Goal: Task Accomplishment & Management: Manage account settings

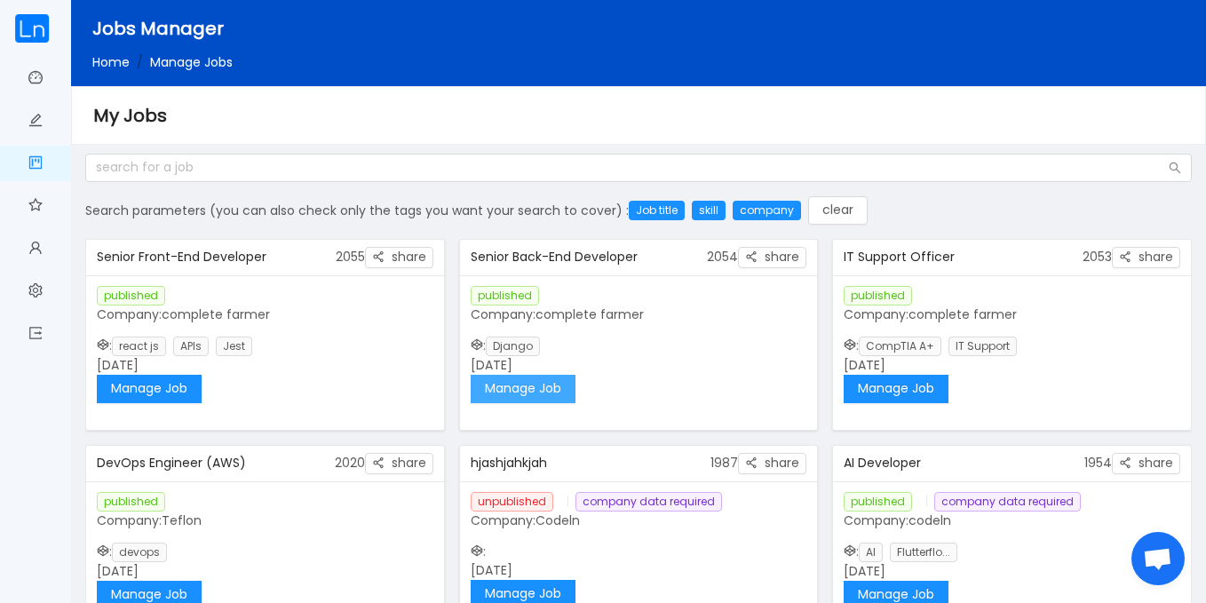
click at [569, 385] on button "Manage Job" at bounding box center [523, 389] width 105 height 28
click at [160, 385] on button "Manage Job" at bounding box center [149, 389] width 105 height 28
click at [879, 386] on button "Manage Job" at bounding box center [896, 389] width 105 height 28
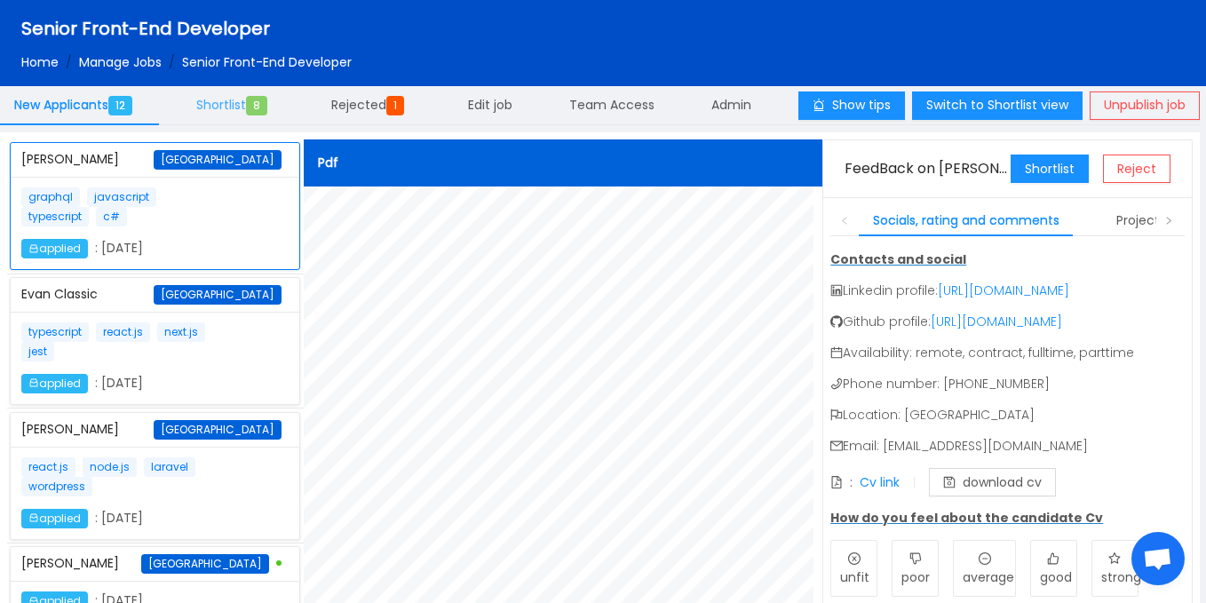
click at [235, 93] on div "Shortlist 8" at bounding box center [235, 105] width 107 height 41
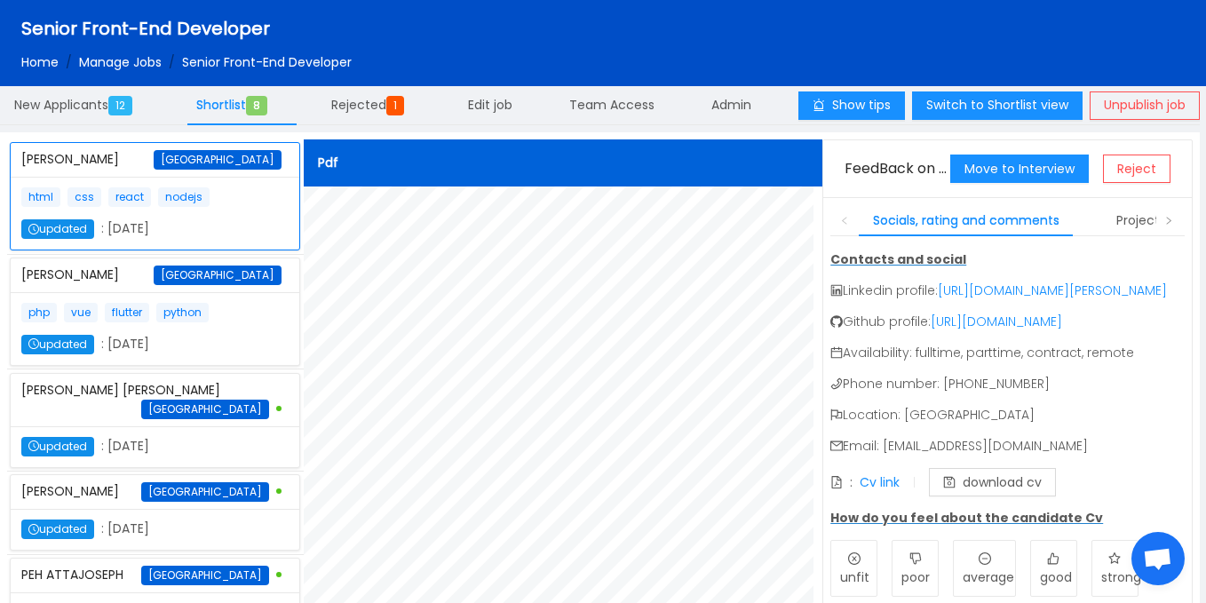
click at [181, 322] on p "php vue flutter python" at bounding box center [121, 313] width 201 height 20
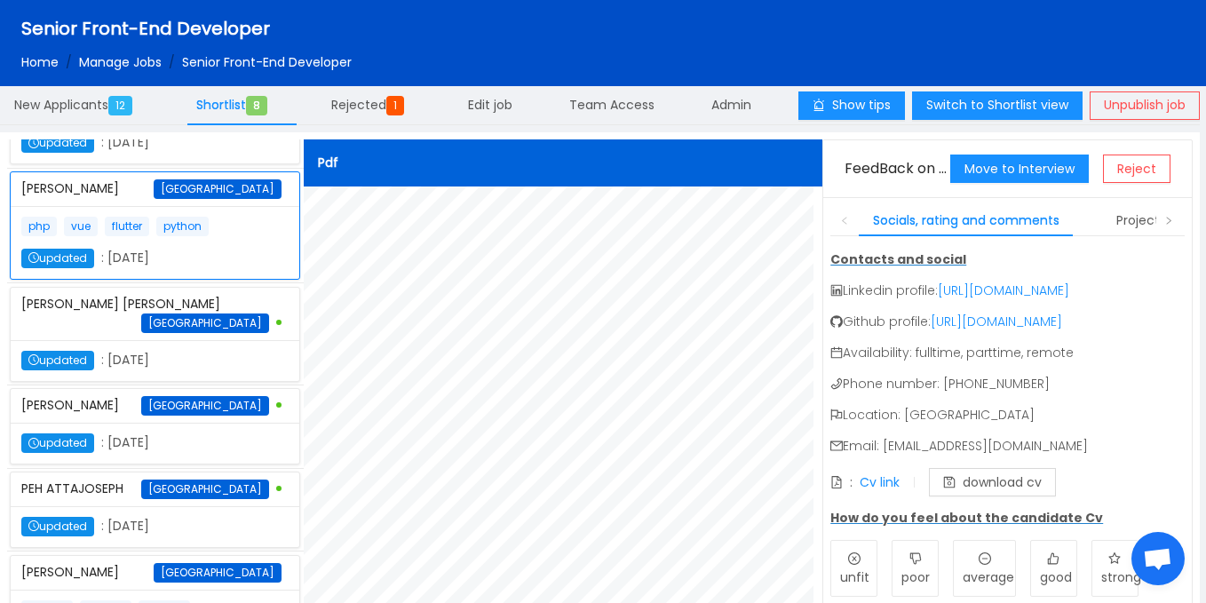
scroll to position [91, 0]
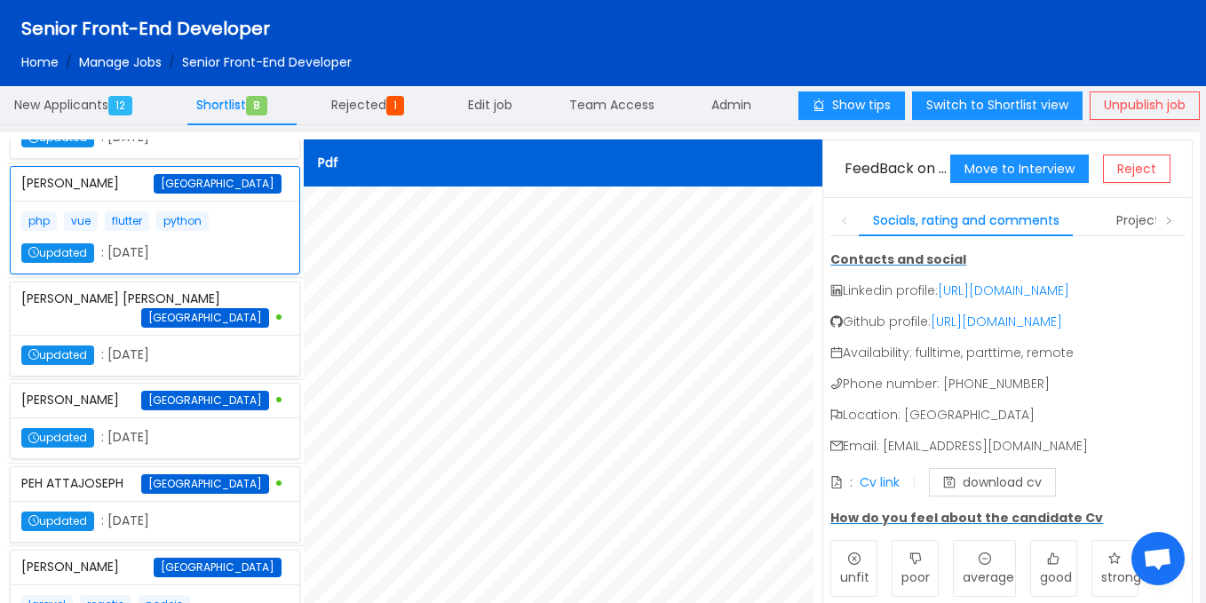
click at [153, 365] on div "updated : October 8th 2025" at bounding box center [121, 356] width 201 height 20
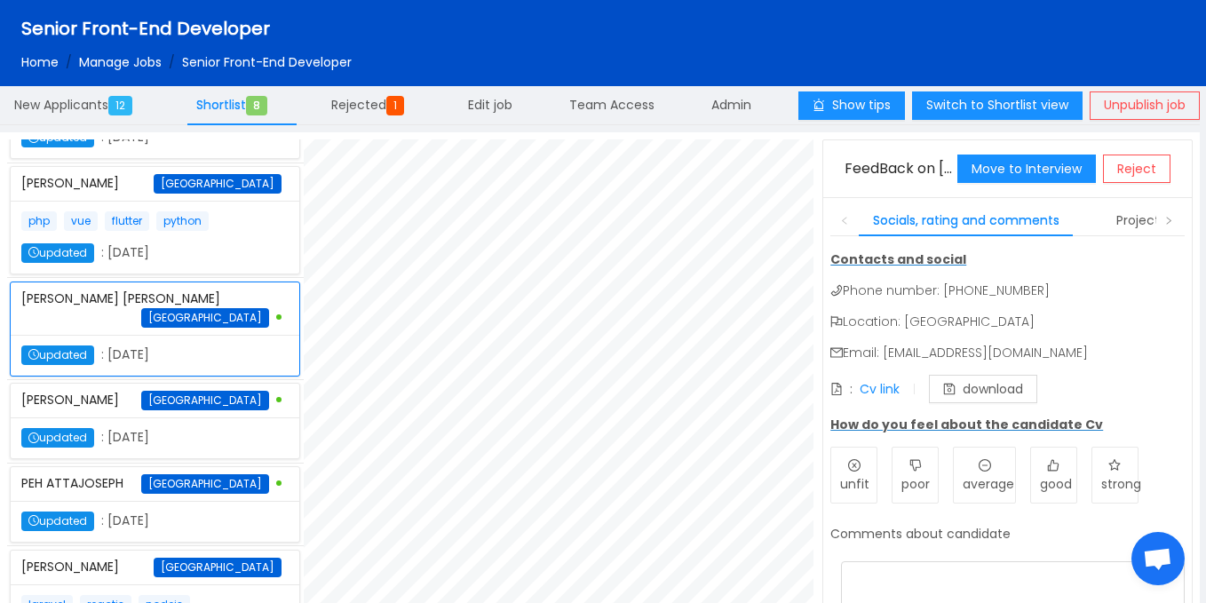
scroll to position [246, 0]
click at [181, 418] on div "Edmond Marfo Ghana" at bounding box center [154, 401] width 267 height 34
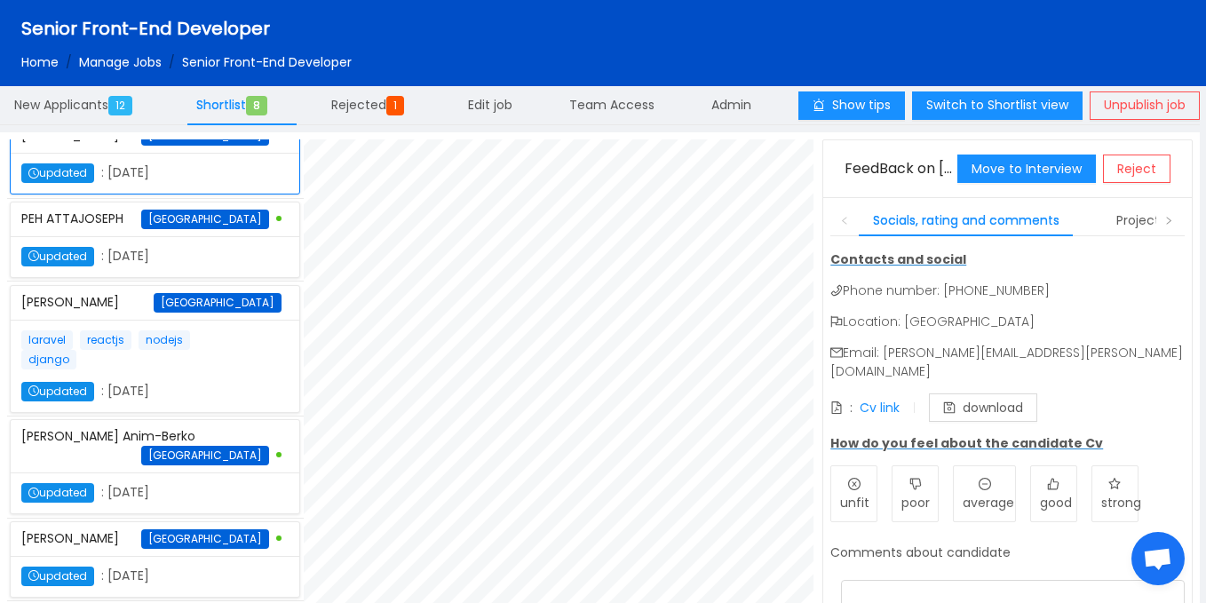
scroll to position [421, 0]
click at [143, 230] on div "PEH ATTAJOSEPH Ghana" at bounding box center [154, 220] width 267 height 34
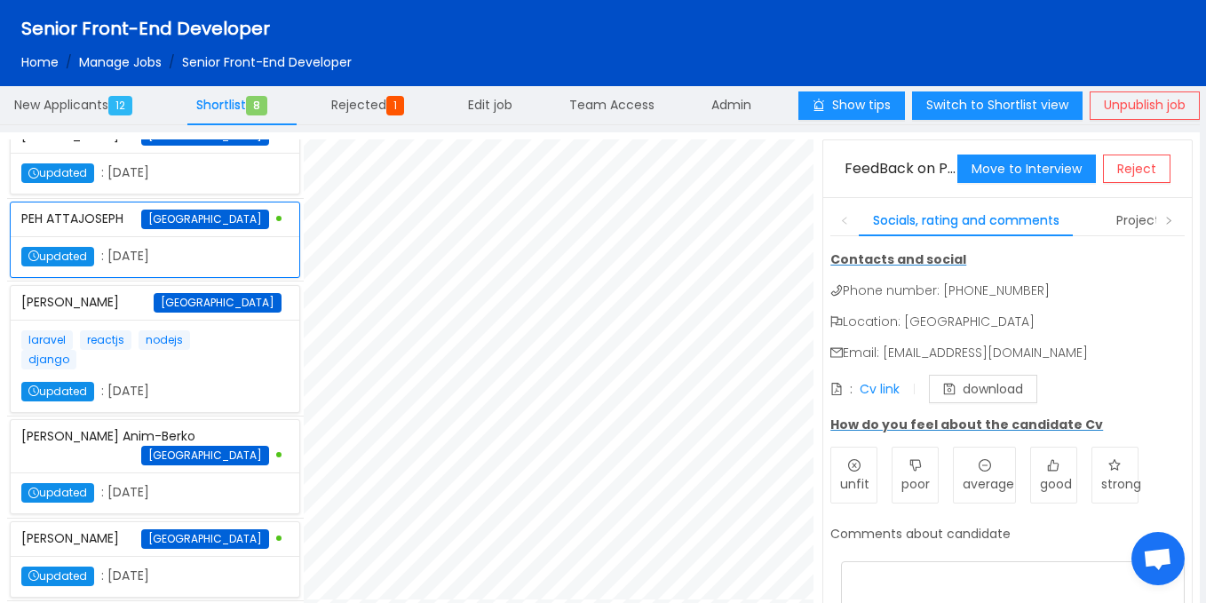
scroll to position [0, 0]
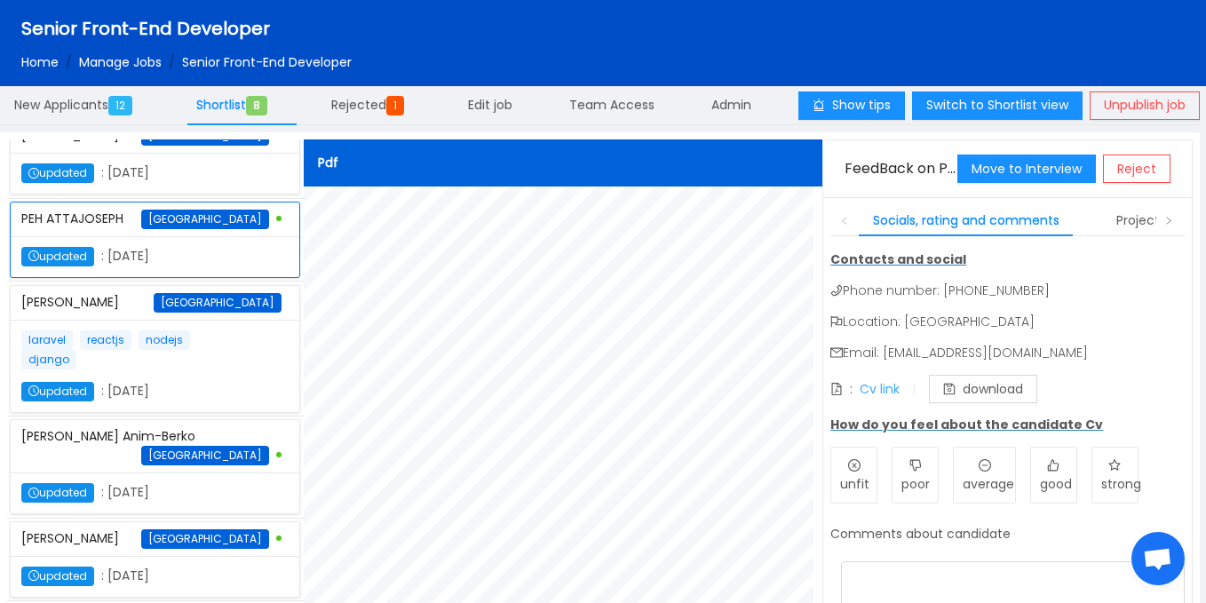
click at [880, 391] on link "Cv link" at bounding box center [880, 389] width 40 height 18
click at [224, 355] on div "laravel reactjs nodejs django updated : October 8th 2025" at bounding box center [155, 366] width 289 height 92
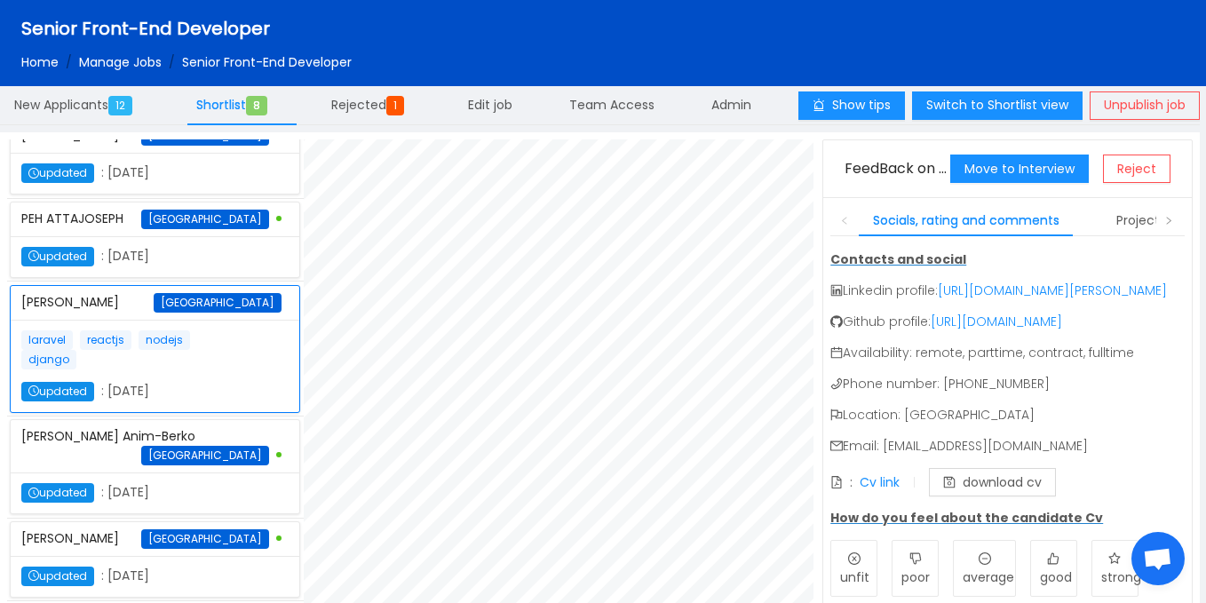
scroll to position [194, 0]
click at [177, 503] on div "updated : October 8th 2025" at bounding box center [121, 493] width 201 height 20
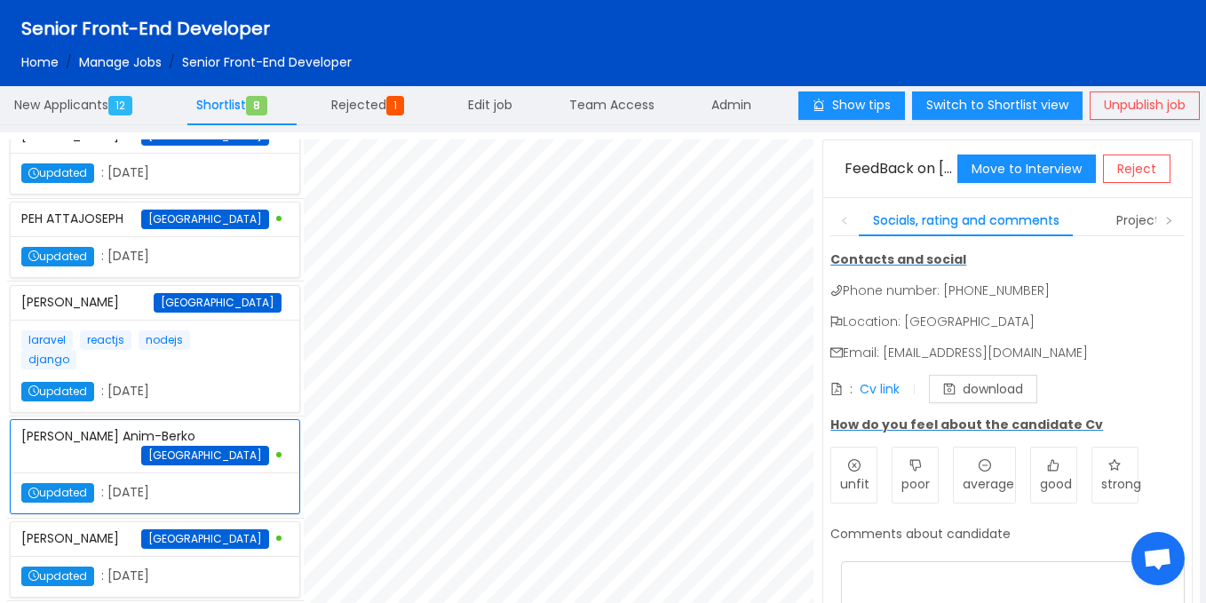
scroll to position [0, 0]
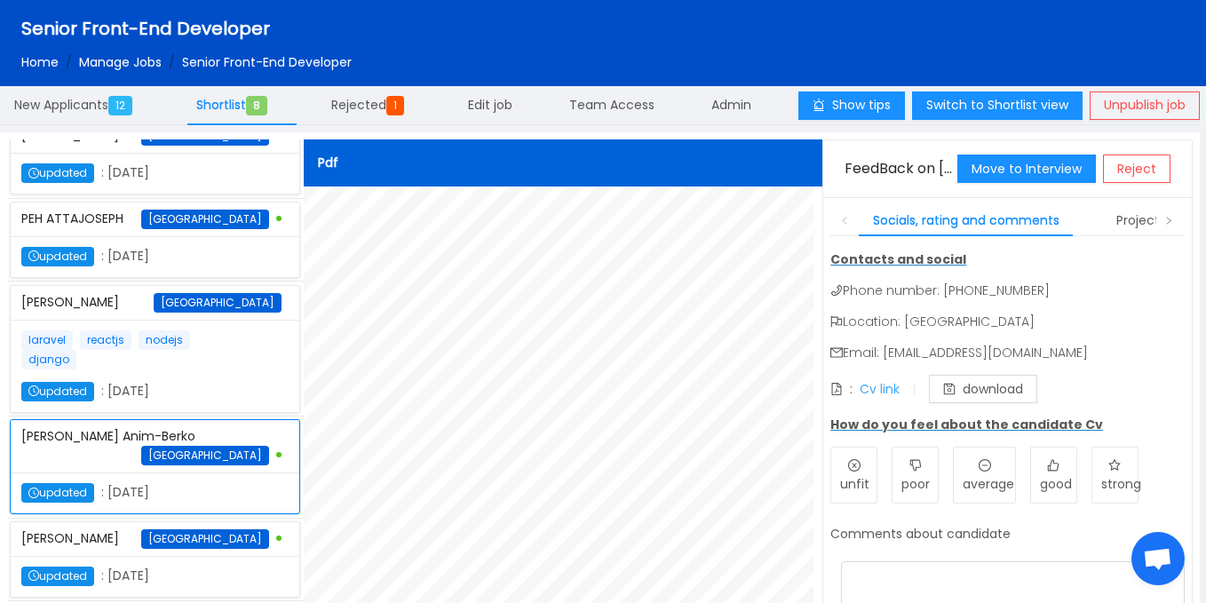
click at [884, 388] on link "Cv link" at bounding box center [880, 389] width 40 height 18
click at [173, 537] on div "Emmanuel Anongba Ghana" at bounding box center [154, 539] width 267 height 34
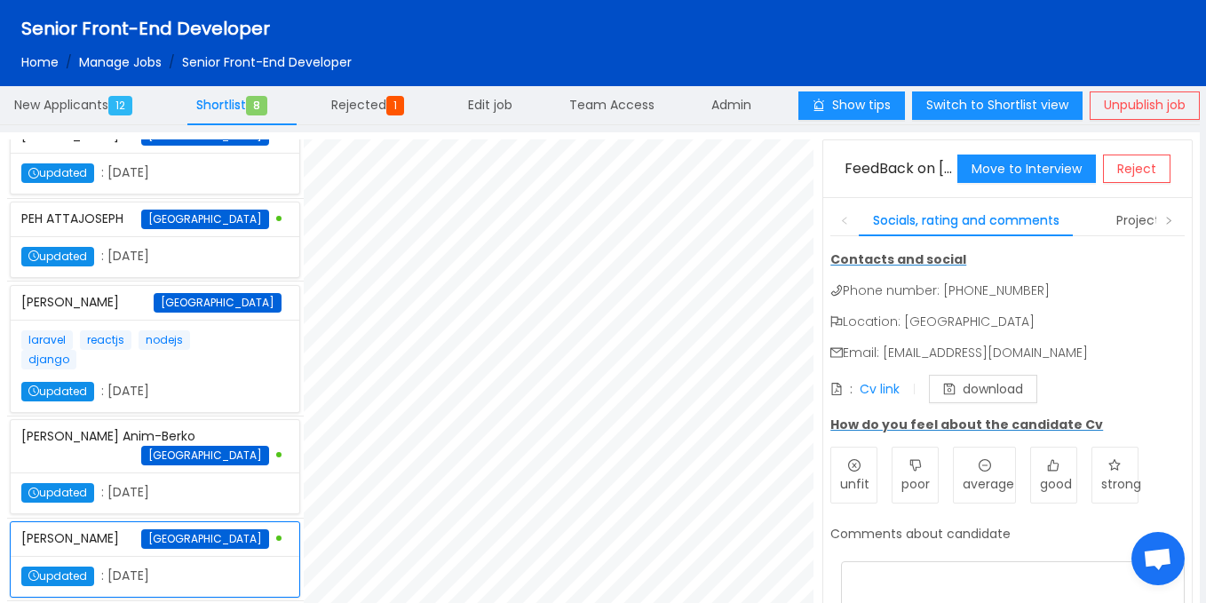
scroll to position [111, 0]
click at [887, 386] on link "Cv link" at bounding box center [880, 389] width 40 height 18
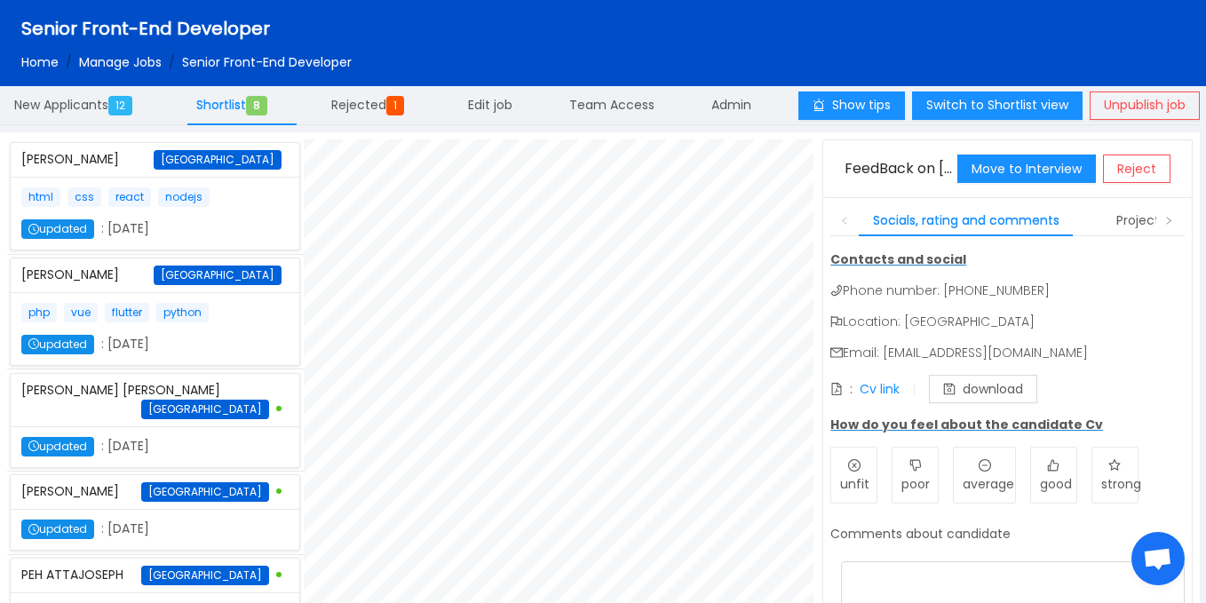
click at [151, 227] on div "html css react nodejs updated : October 8th 2025" at bounding box center [121, 213] width 201 height 52
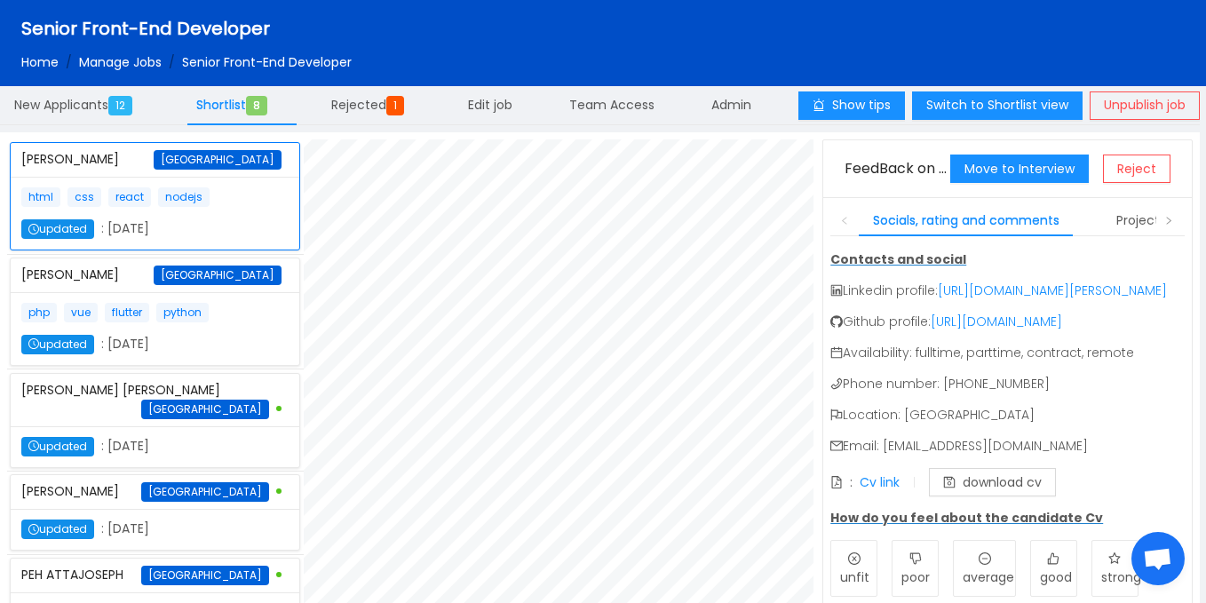
scroll to position [712, 0]
click at [222, 354] on div "php vue flutter python updated : October 8th 2025" at bounding box center [154, 329] width 267 height 52
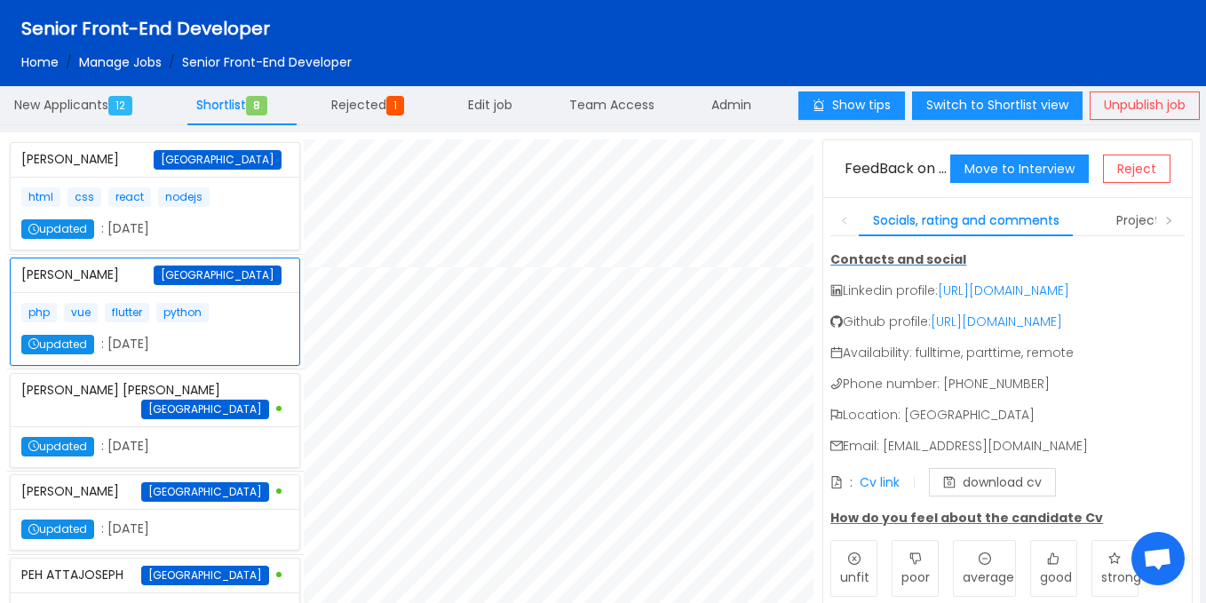
scroll to position [537, 0]
click at [791, 240] on div at bounding box center [563, 308] width 519 height 1318
click at [878, 491] on link "Cv link" at bounding box center [880, 482] width 40 height 18
click at [223, 419] on span "[GEOGRAPHIC_DATA]" at bounding box center [205, 410] width 128 height 20
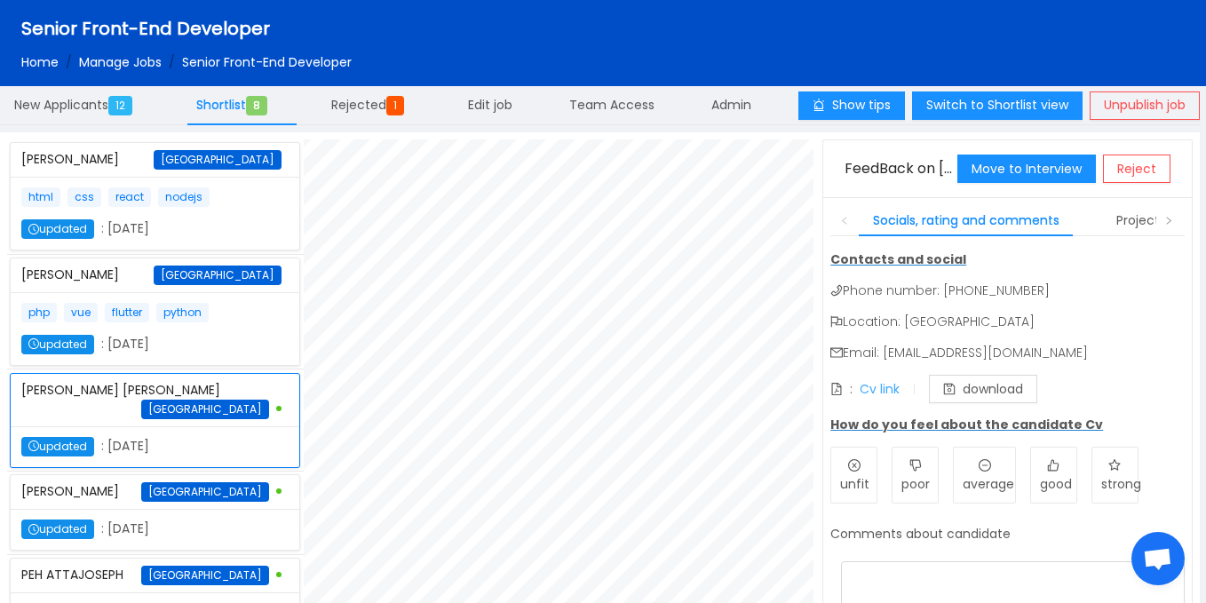
click at [878, 387] on link "Cv link" at bounding box center [880, 389] width 40 height 18
click at [235, 221] on div "html css react nodejs updated : October 8th 2025" at bounding box center [154, 213] width 267 height 52
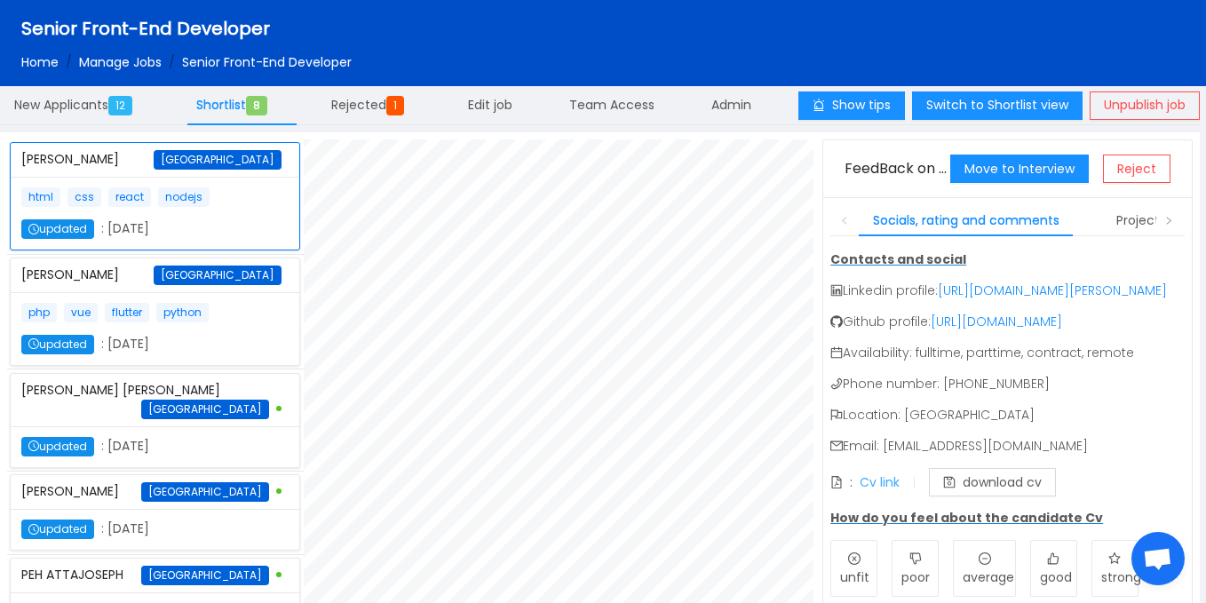
click at [872, 491] on link "Cv link" at bounding box center [880, 482] width 40 height 18
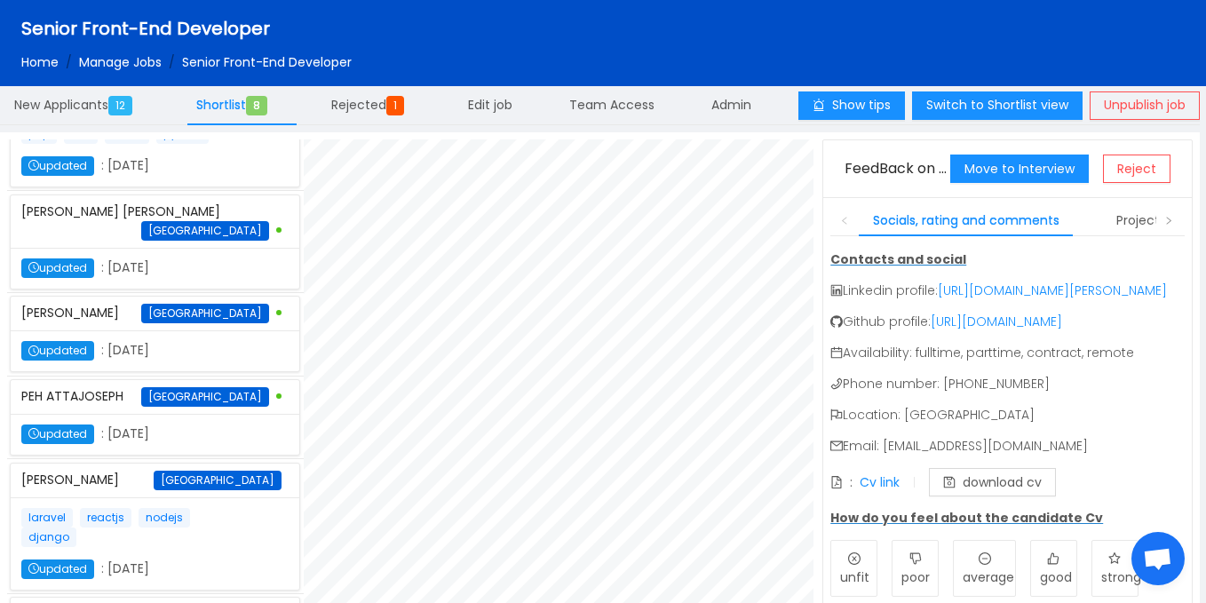
scroll to position [180, 0]
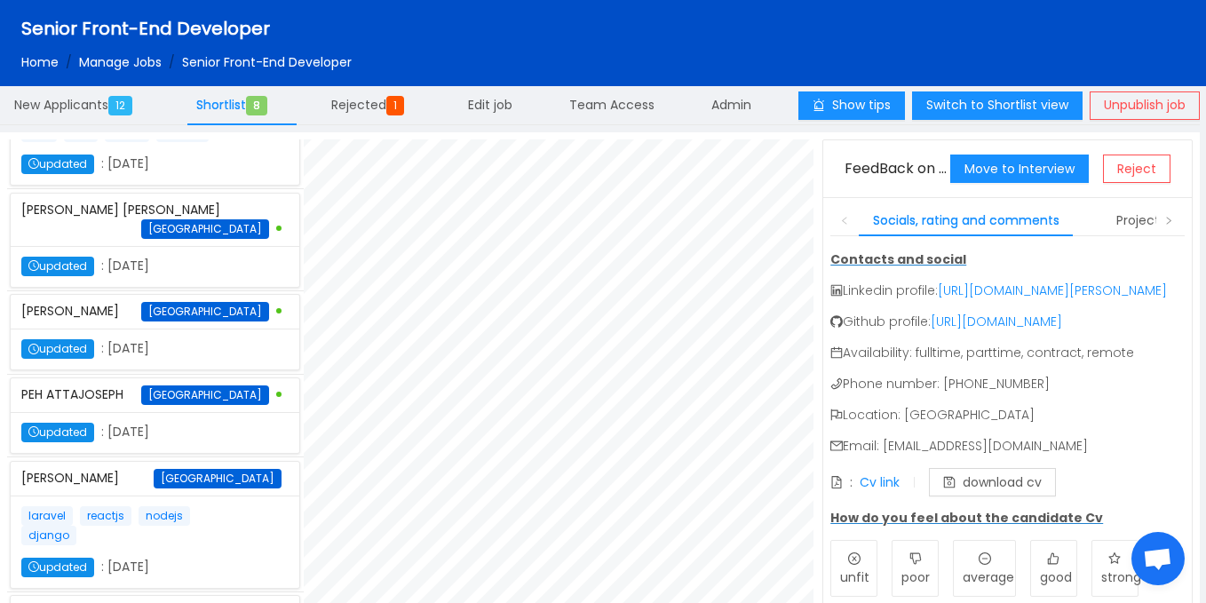
click at [200, 359] on div "updated : October 8th 2025" at bounding box center [121, 349] width 201 height 20
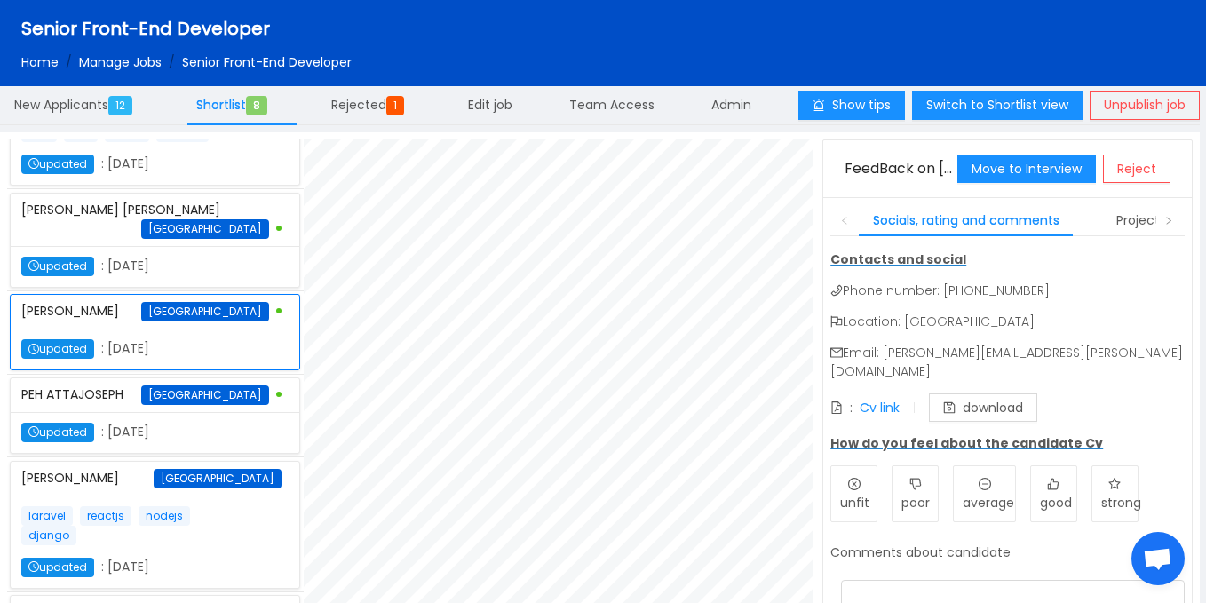
scroll to position [85, 0]
click at [875, 399] on link "Cv link" at bounding box center [880, 408] width 40 height 18
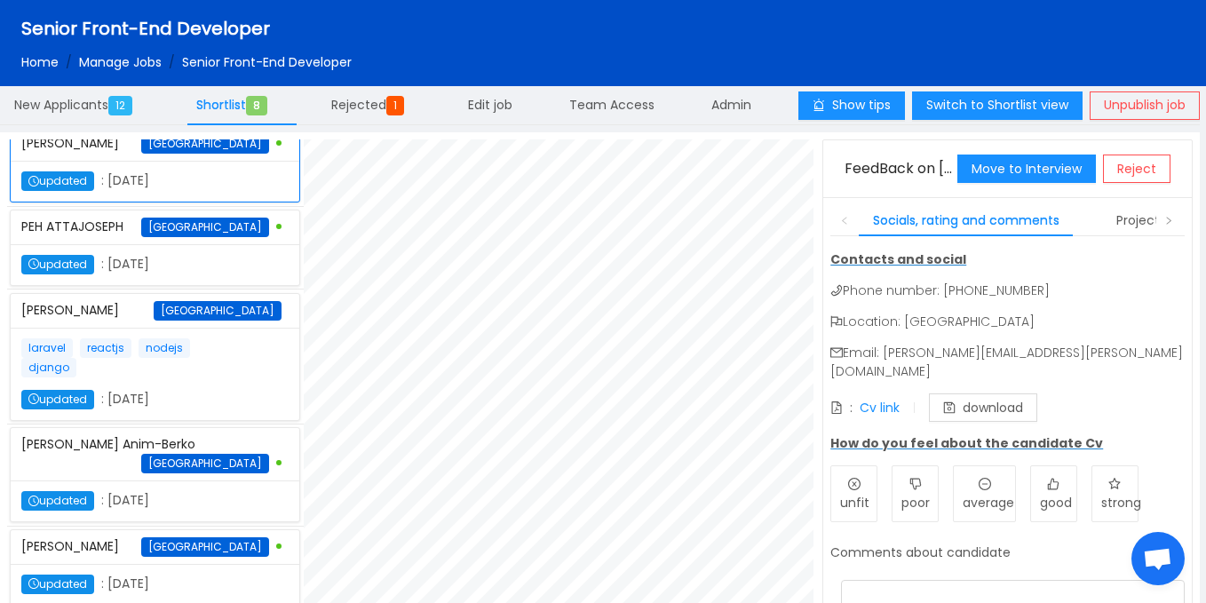
scroll to position [359, 0]
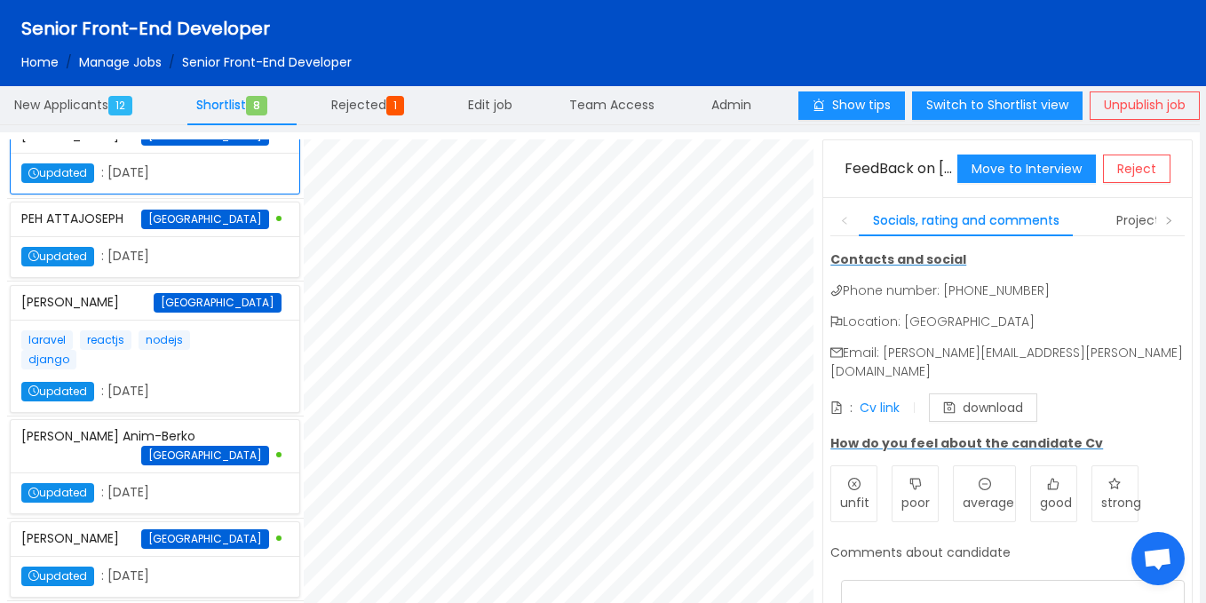
click at [188, 320] on div "Sosu Alfred Ghana" at bounding box center [154, 303] width 267 height 34
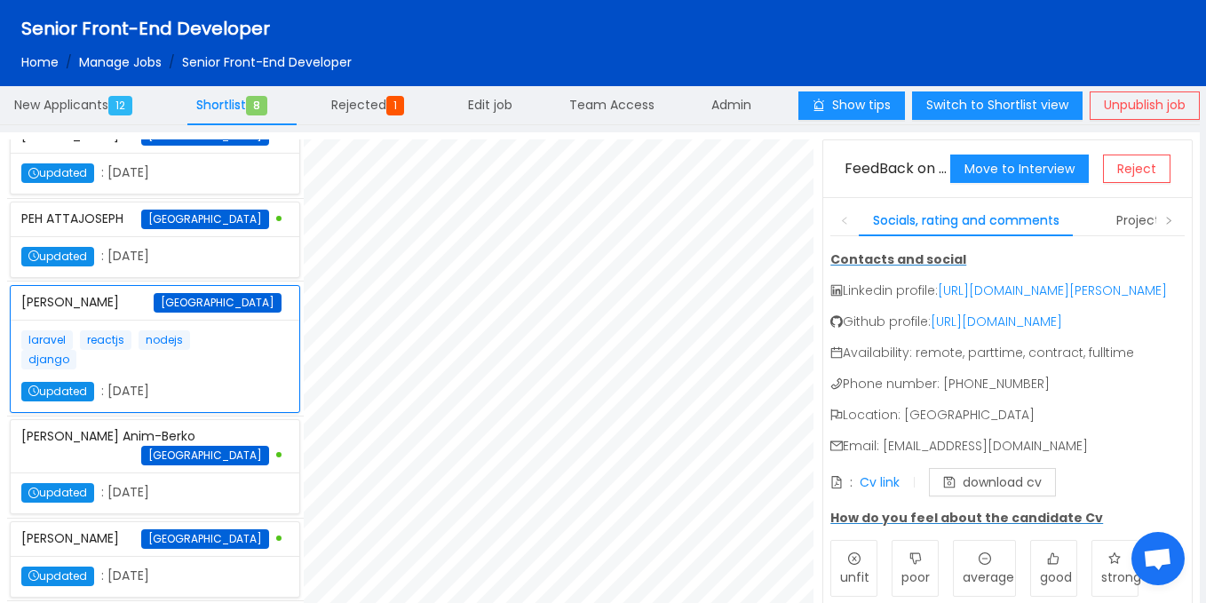
scroll to position [487, 0]
click at [162, 567] on div "updated : October 8th 2025" at bounding box center [121, 577] width 201 height 20
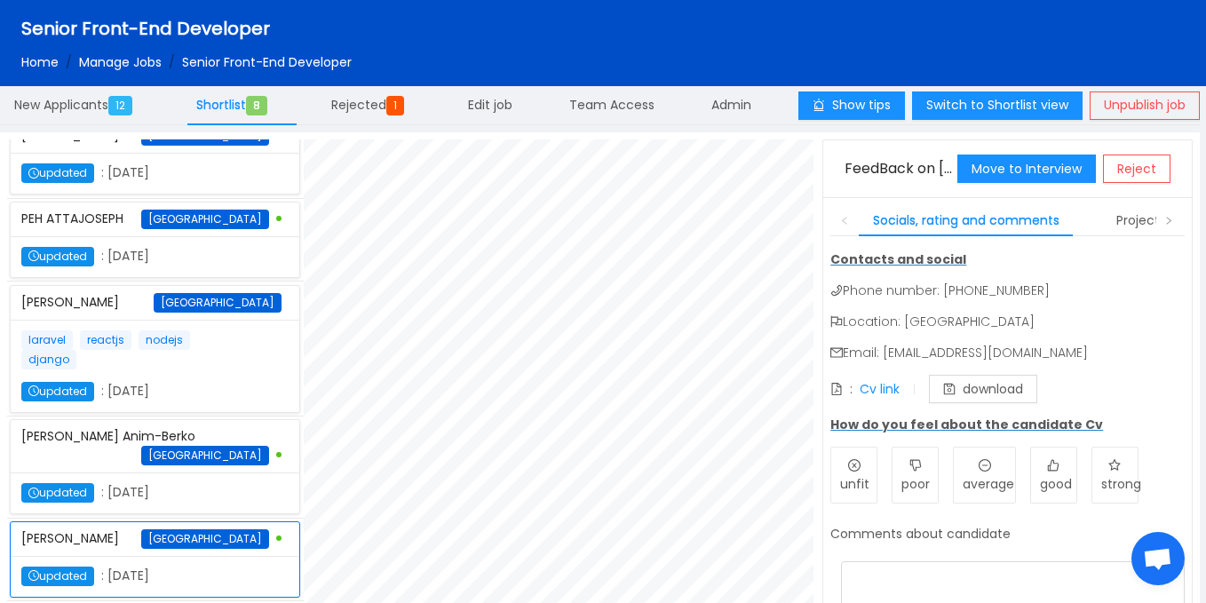
scroll to position [85, 0]
click at [157, 330] on p "laravel reactjs nodejs django" at bounding box center [121, 349] width 201 height 39
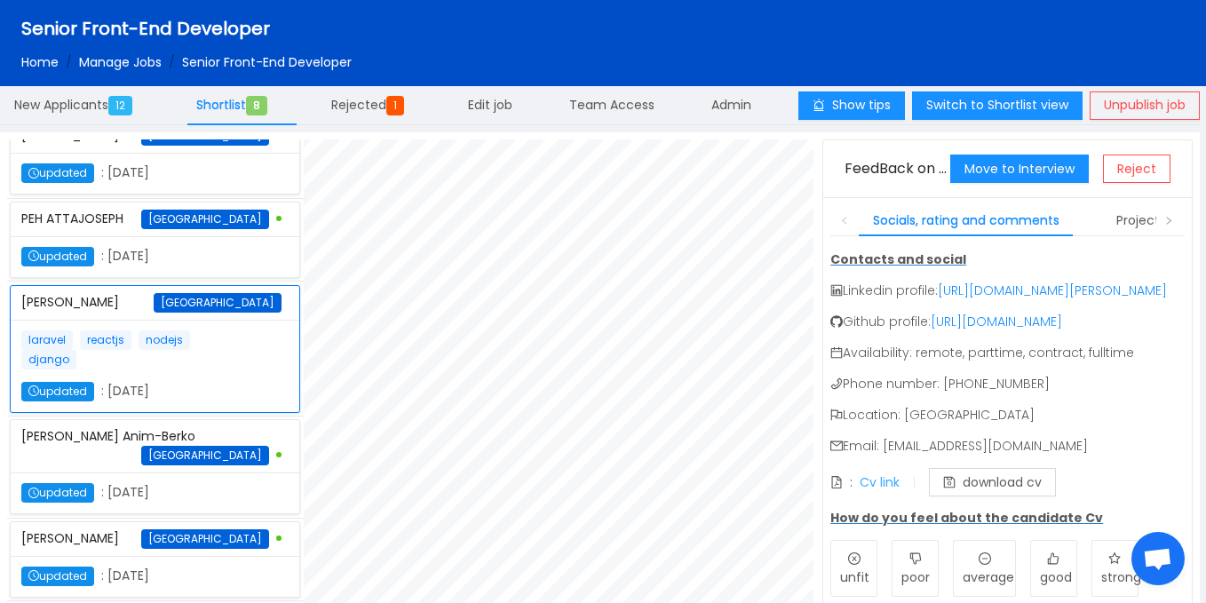
click at [877, 491] on link "Cv link" at bounding box center [880, 482] width 40 height 18
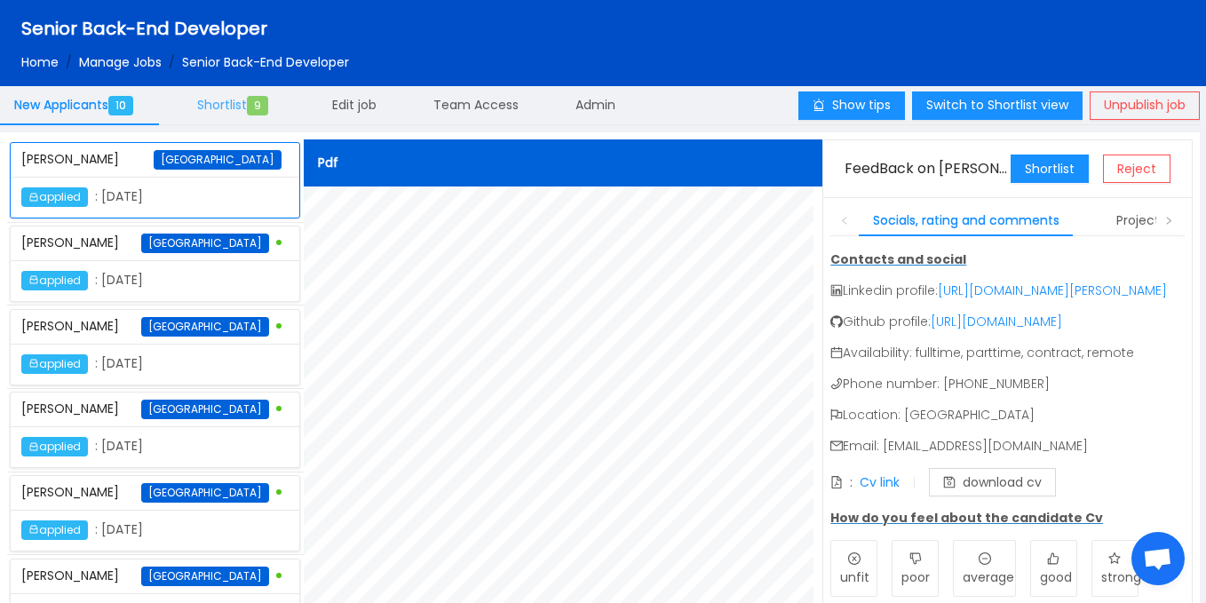
click at [236, 115] on div "Shortlist 9" at bounding box center [236, 105] width 107 height 41
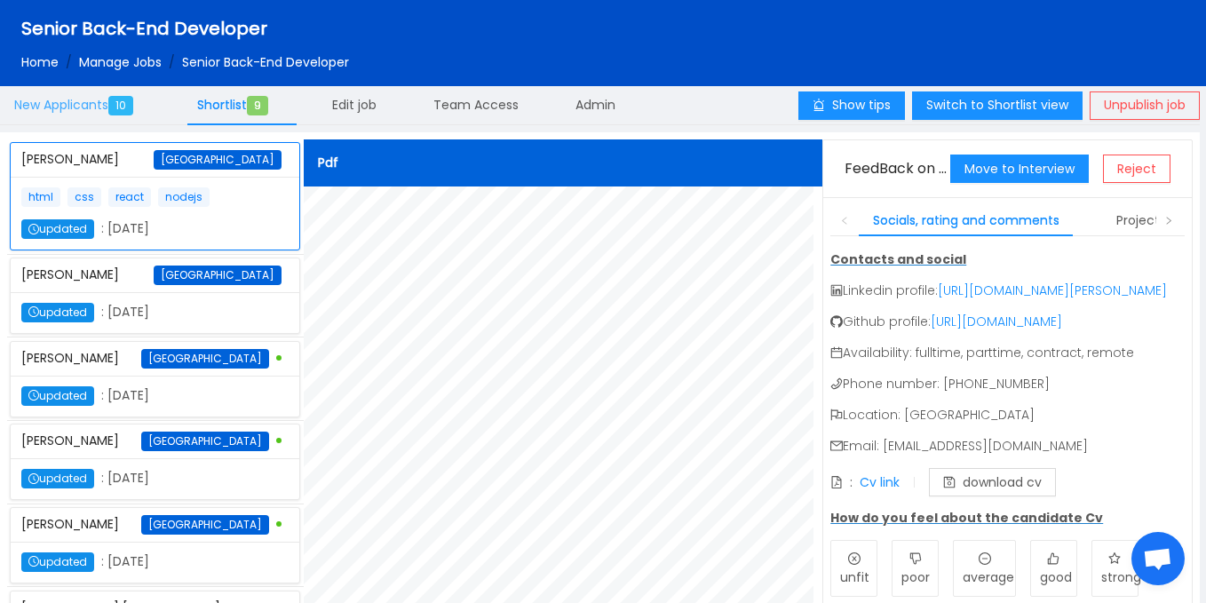
click at [95, 120] on div "New Applicants 10" at bounding box center [77, 105] width 155 height 41
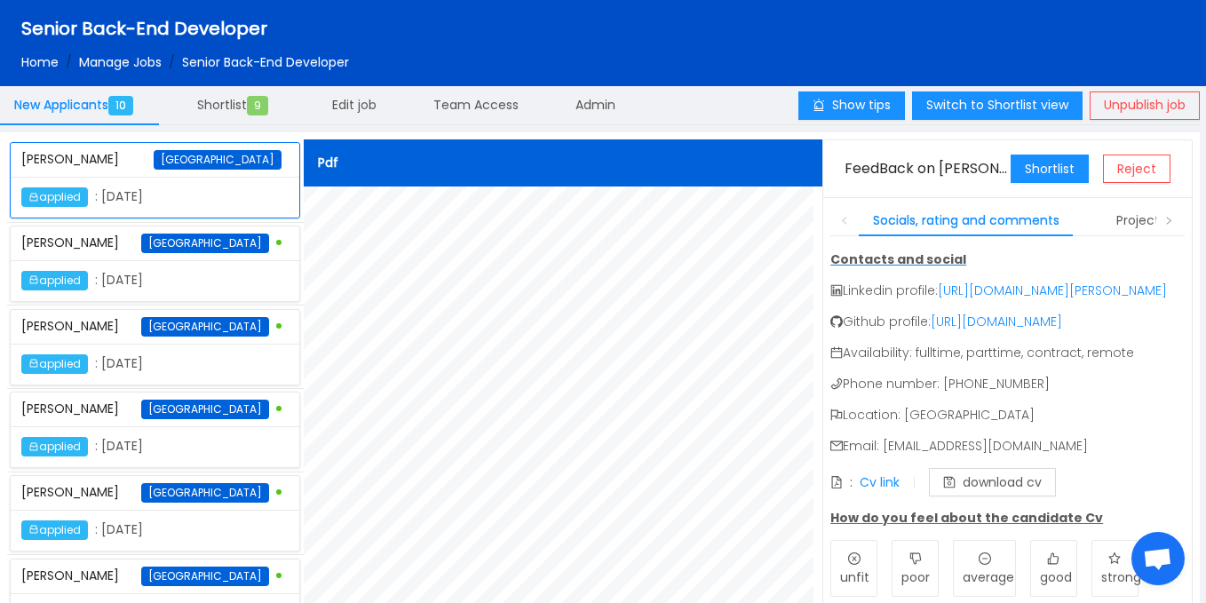
scroll to position [6, 0]
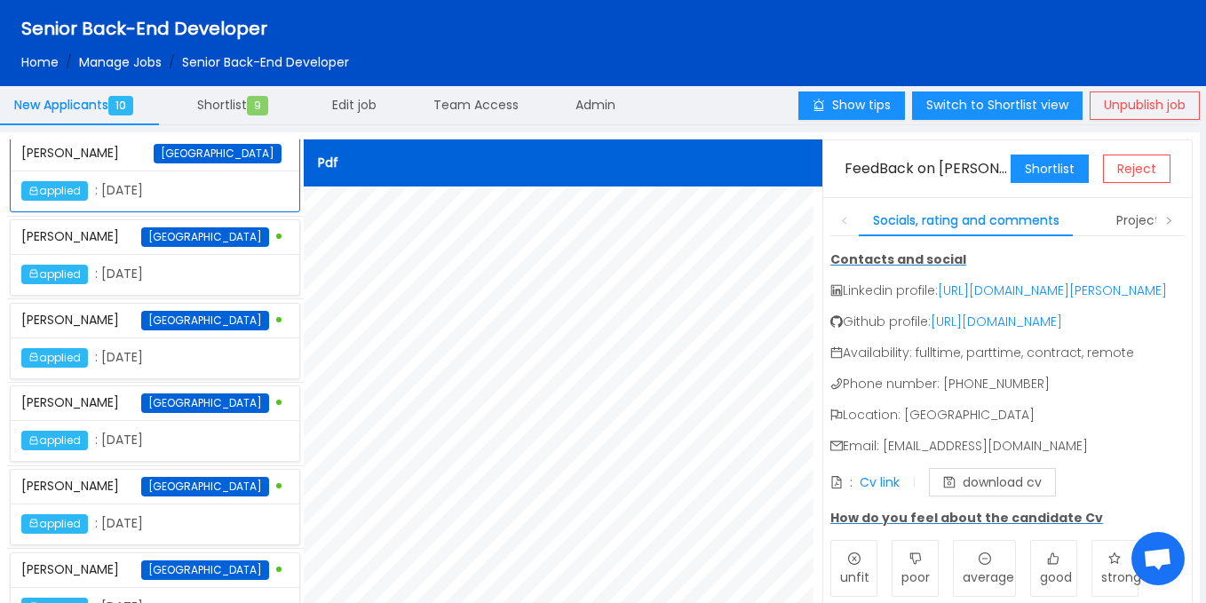
click at [211, 256] on div "applied : October 8th 2025" at bounding box center [155, 274] width 289 height 41
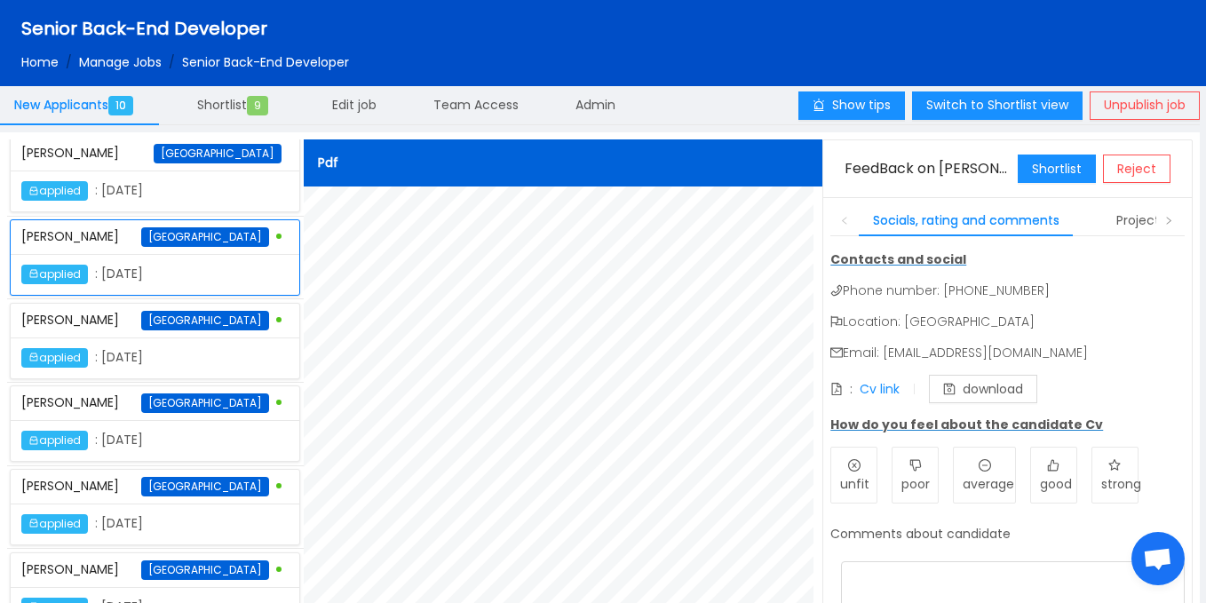
click at [186, 319] on div "Peter Agada Ghana" at bounding box center [154, 321] width 267 height 34
click at [817, 196] on div "Pdf FeedBack on Peter Agada Shortlist Reject Socials, rating and comments Proje…" at bounding box center [748, 433] width 889 height 588
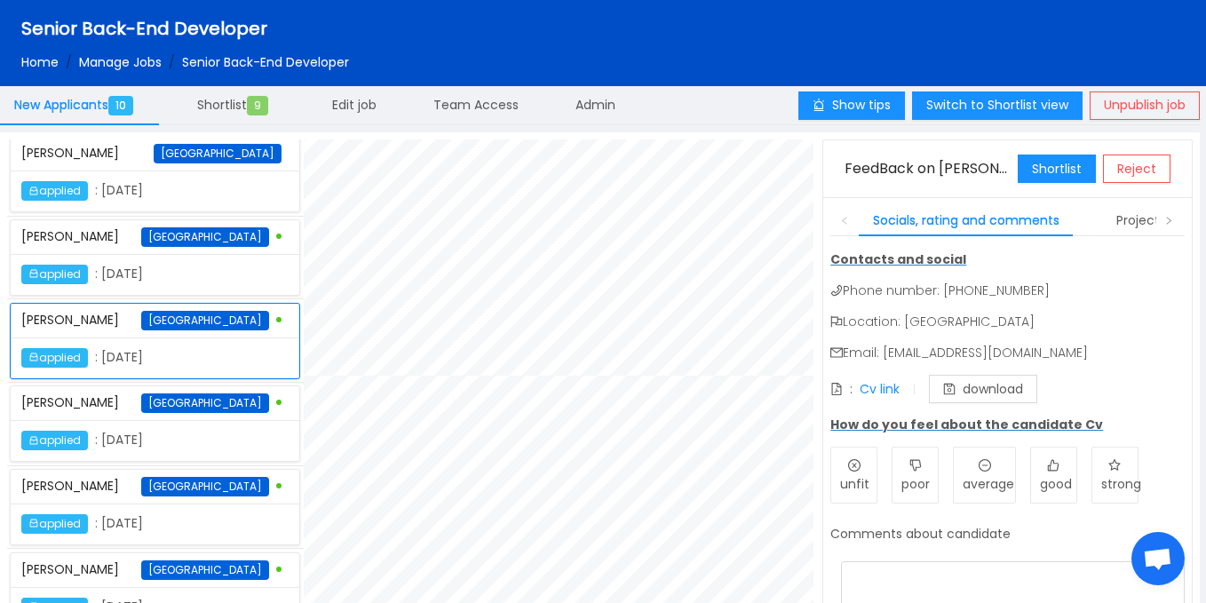
scroll to position [0, 0]
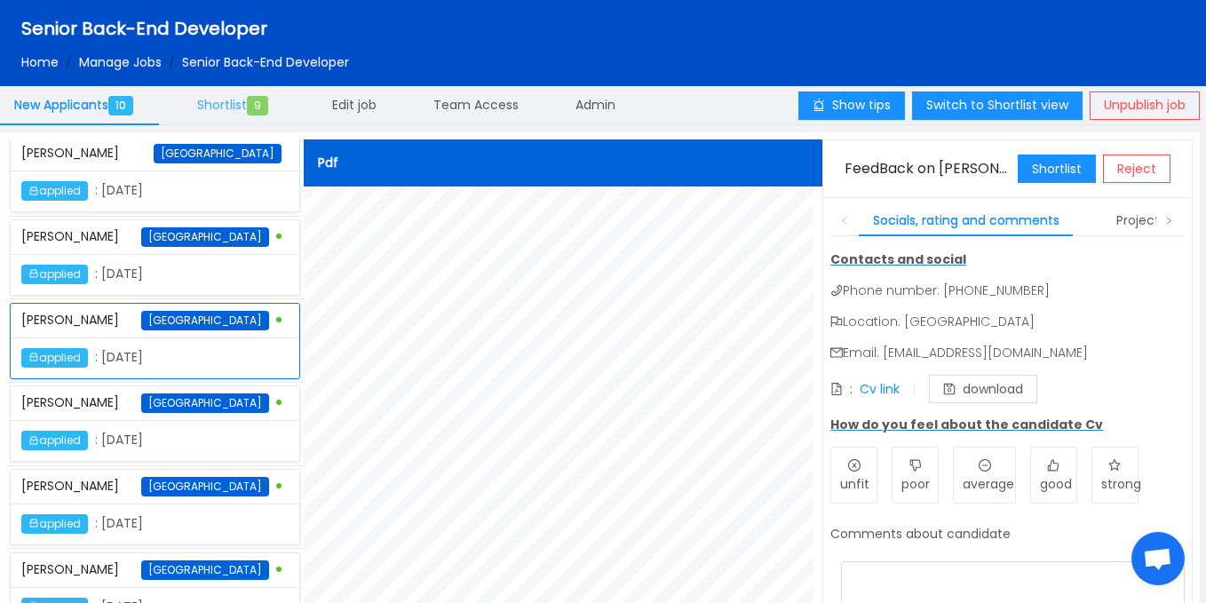
click at [219, 104] on span "Shortlist 9" at bounding box center [236, 105] width 78 height 18
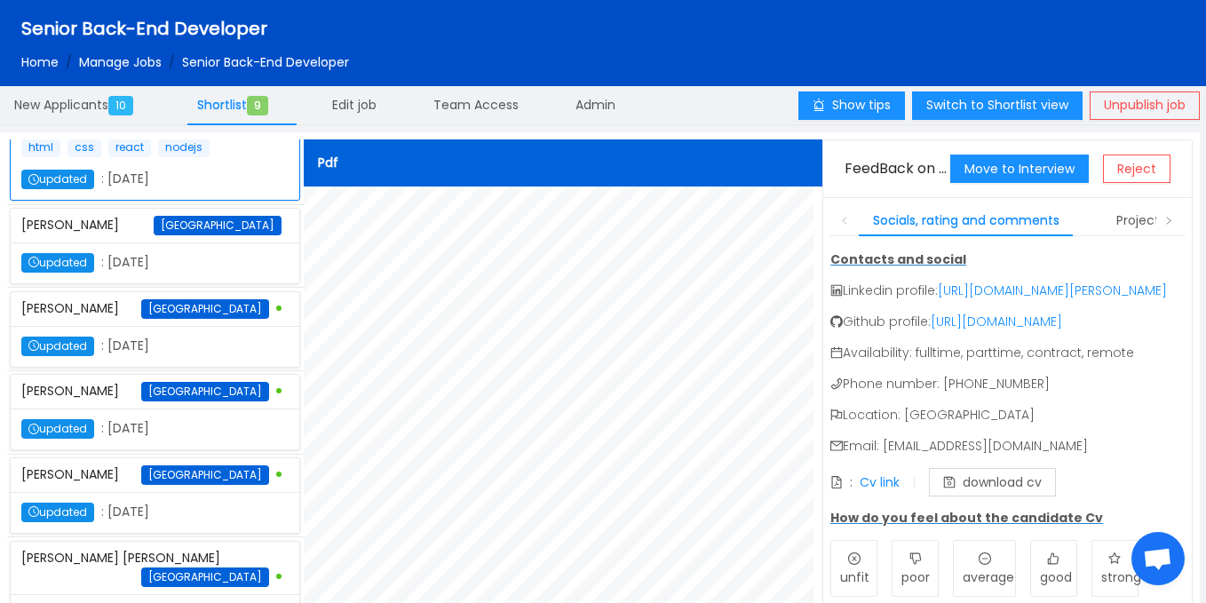
scroll to position [52, 0]
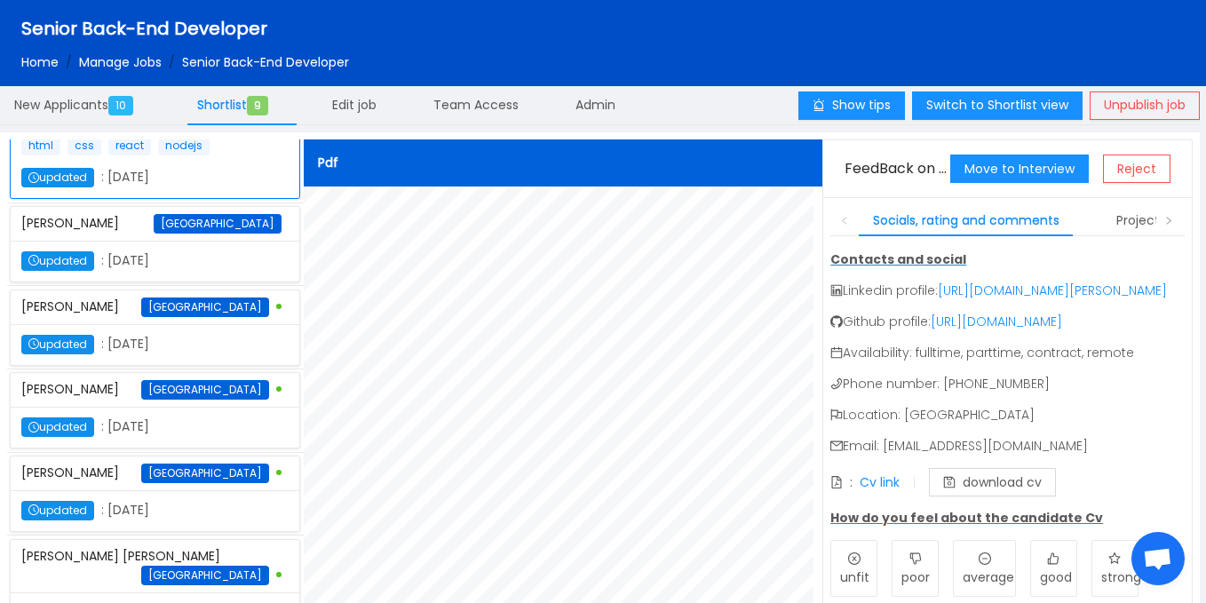
click at [190, 271] on div "updated : October 9th 2025" at bounding box center [121, 261] width 201 height 20
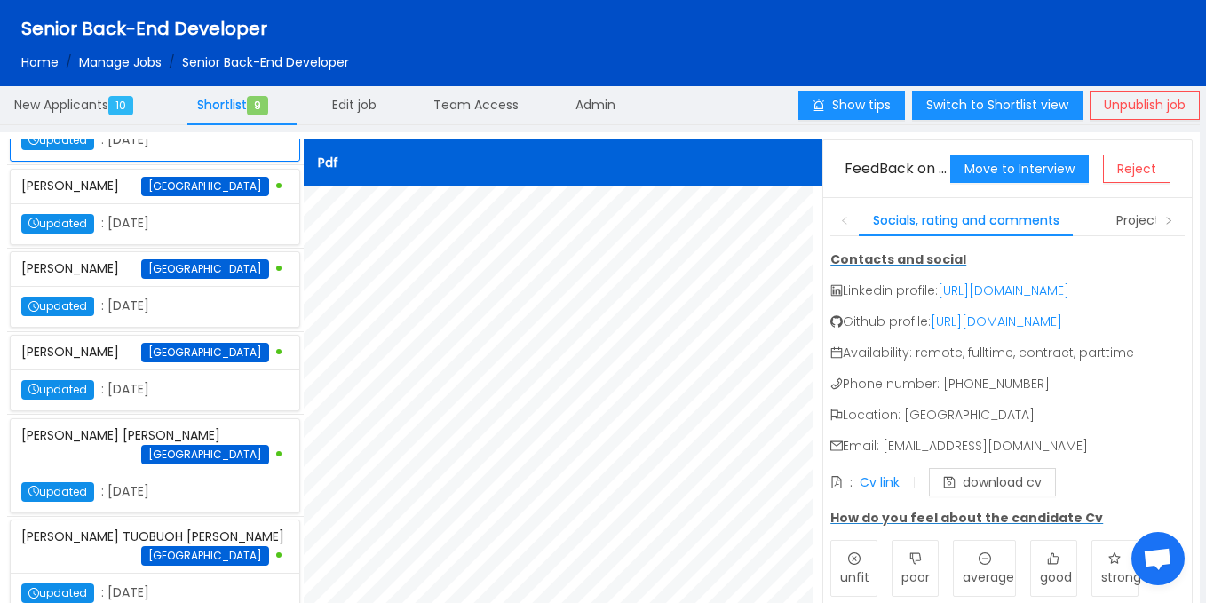
scroll to position [173, 0]
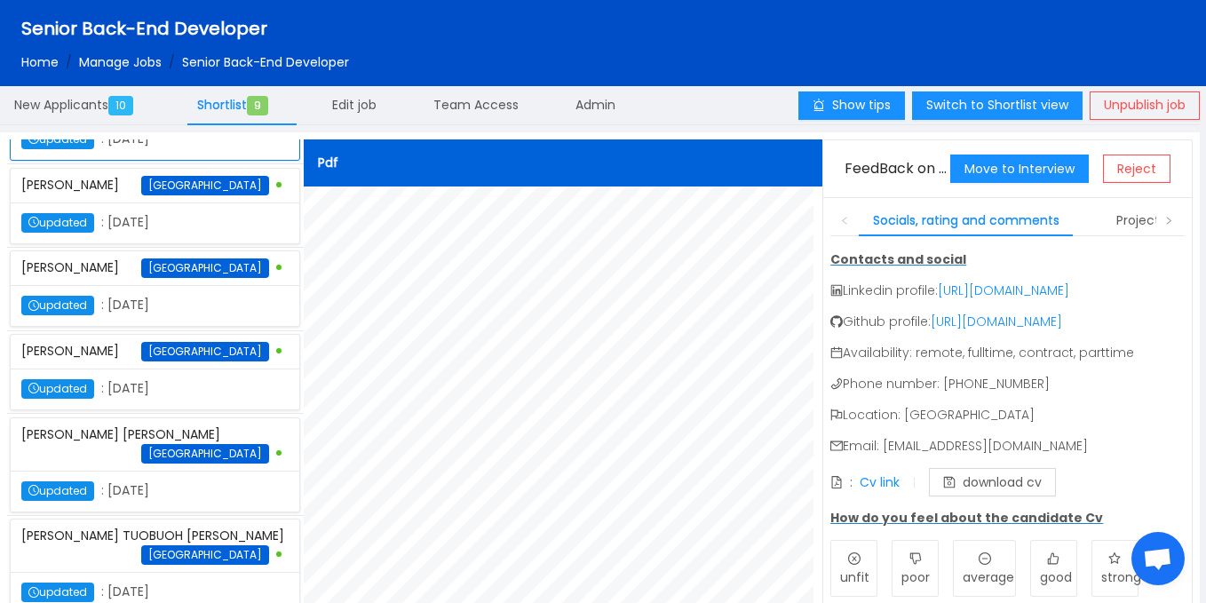
click at [231, 233] on div "updated : [DATE]" at bounding box center [154, 223] width 267 height 20
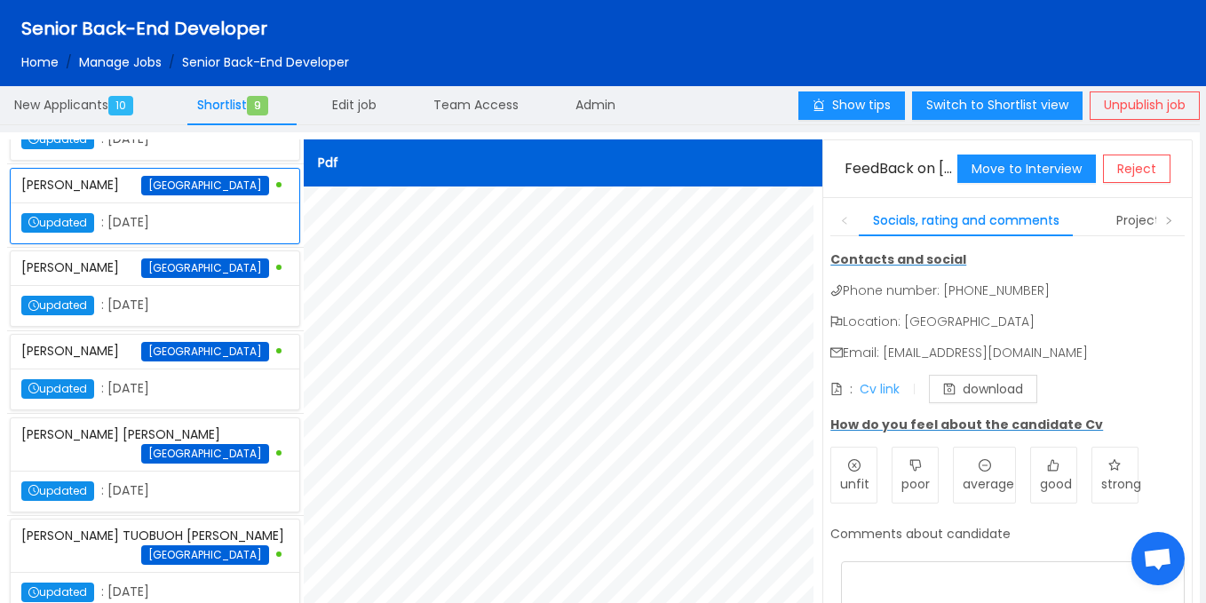
click at [872, 388] on link "Cv link" at bounding box center [880, 389] width 40 height 18
click at [179, 315] on div "updated : [DATE]" at bounding box center [121, 306] width 201 height 20
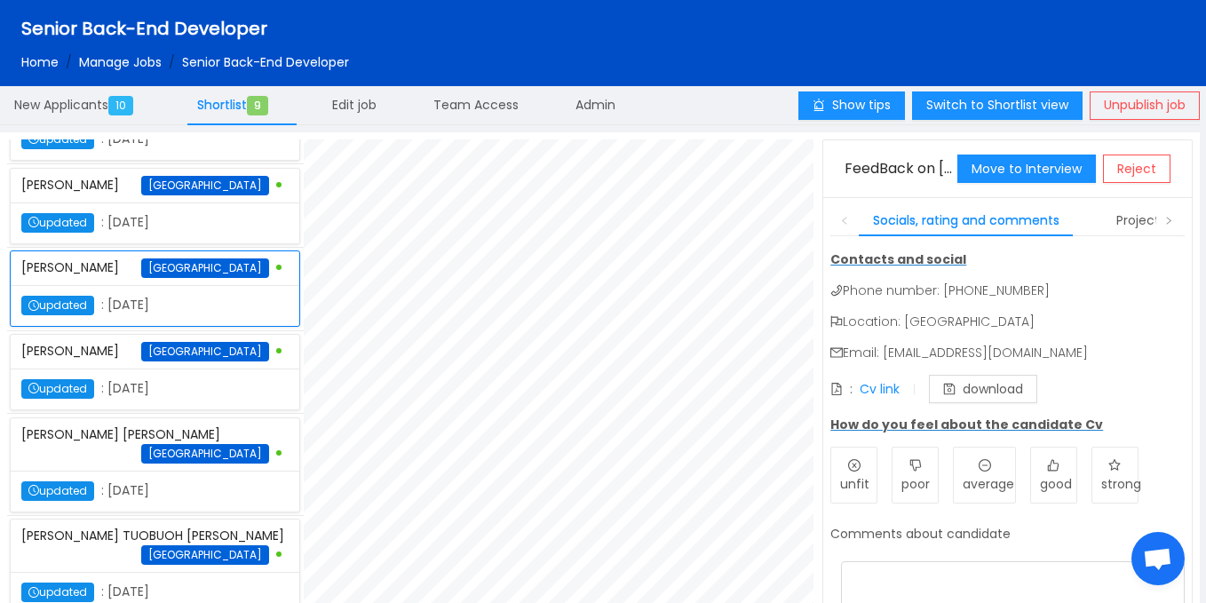
scroll to position [304, 0]
click at [876, 394] on link "Cv link" at bounding box center [880, 389] width 40 height 18
click at [183, 399] on div "updated : [DATE]" at bounding box center [121, 389] width 201 height 20
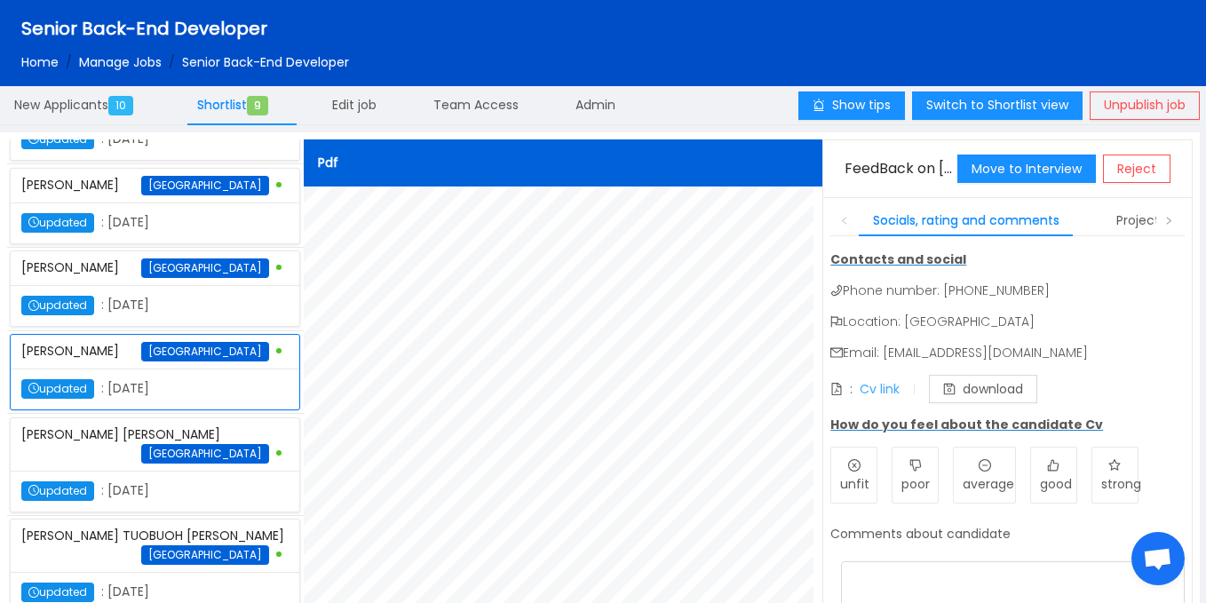
click at [879, 386] on link "Cv link" at bounding box center [880, 389] width 40 height 18
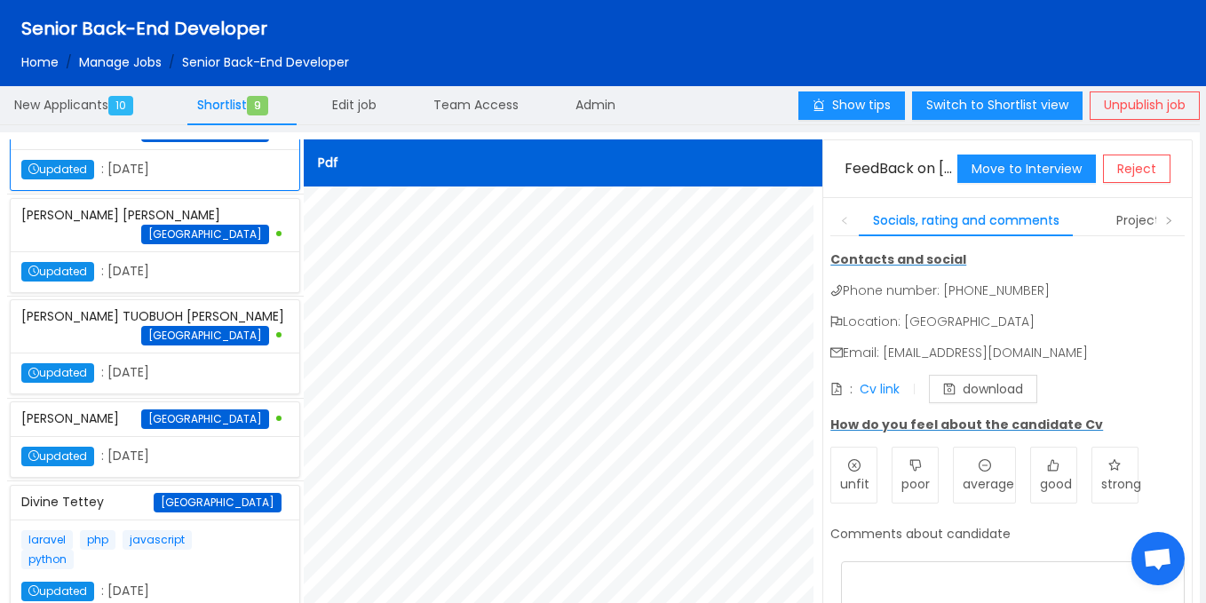
scroll to position [398, 0]
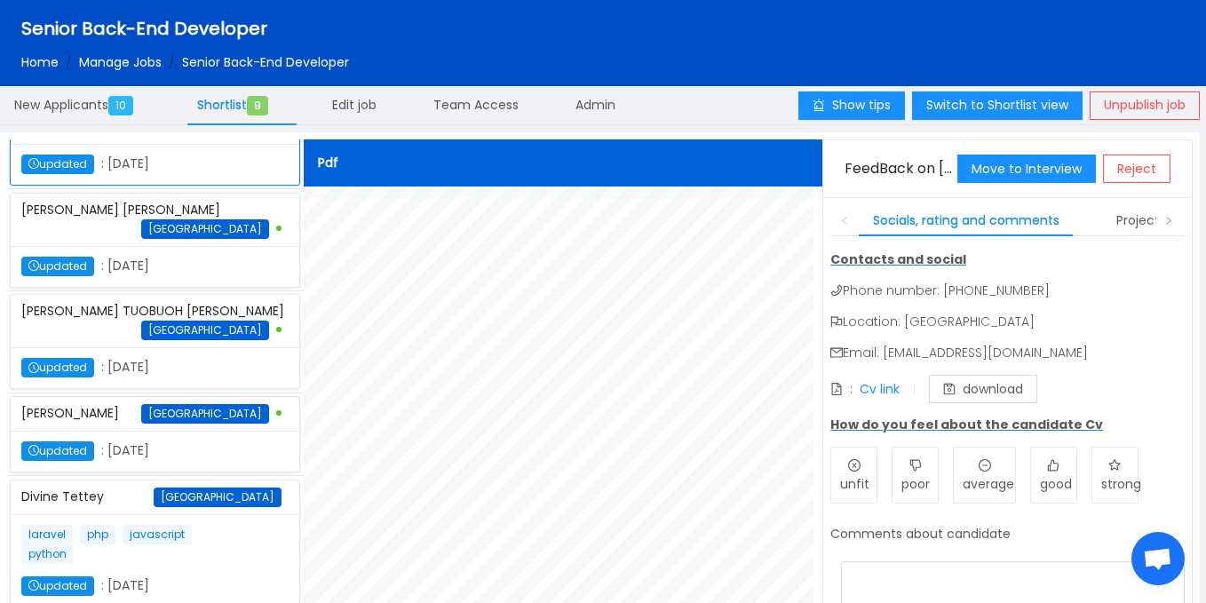
click at [196, 276] on div "updated : [DATE]" at bounding box center [121, 267] width 201 height 20
click at [873, 390] on link "Cv link" at bounding box center [880, 389] width 40 height 18
click at [164, 347] on div "SAMUEL KWESI TUOBUOH ANSAH BRIFO Ghana" at bounding box center [154, 321] width 267 height 52
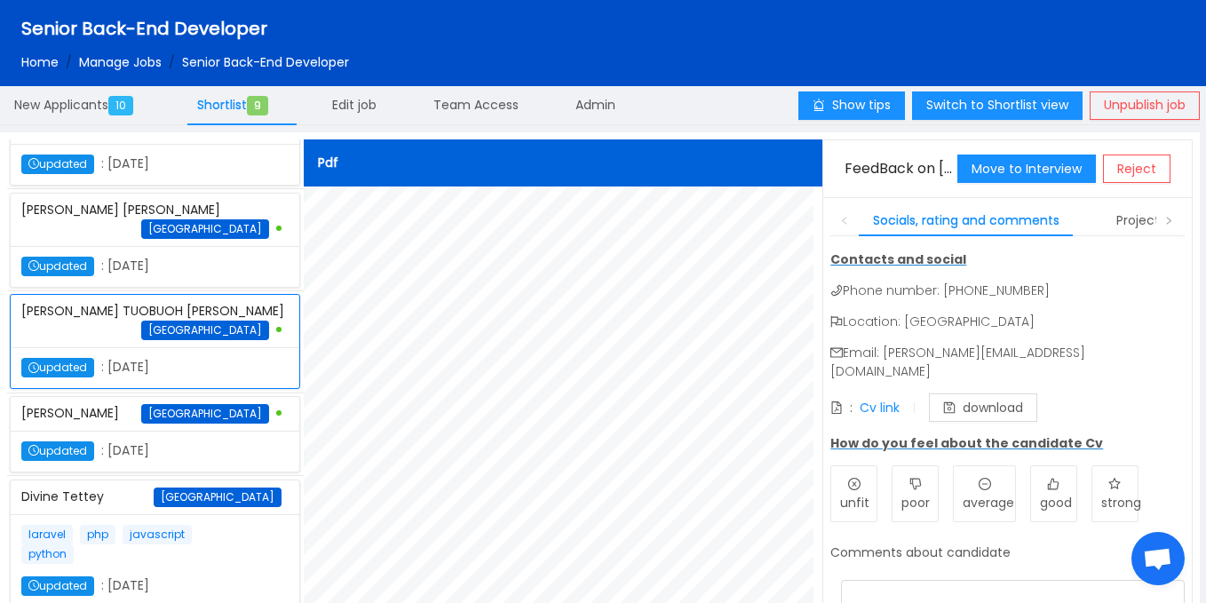
click at [126, 431] on div "JEFFREY OKPARA ADAMS Ghana" at bounding box center [154, 414] width 267 height 34
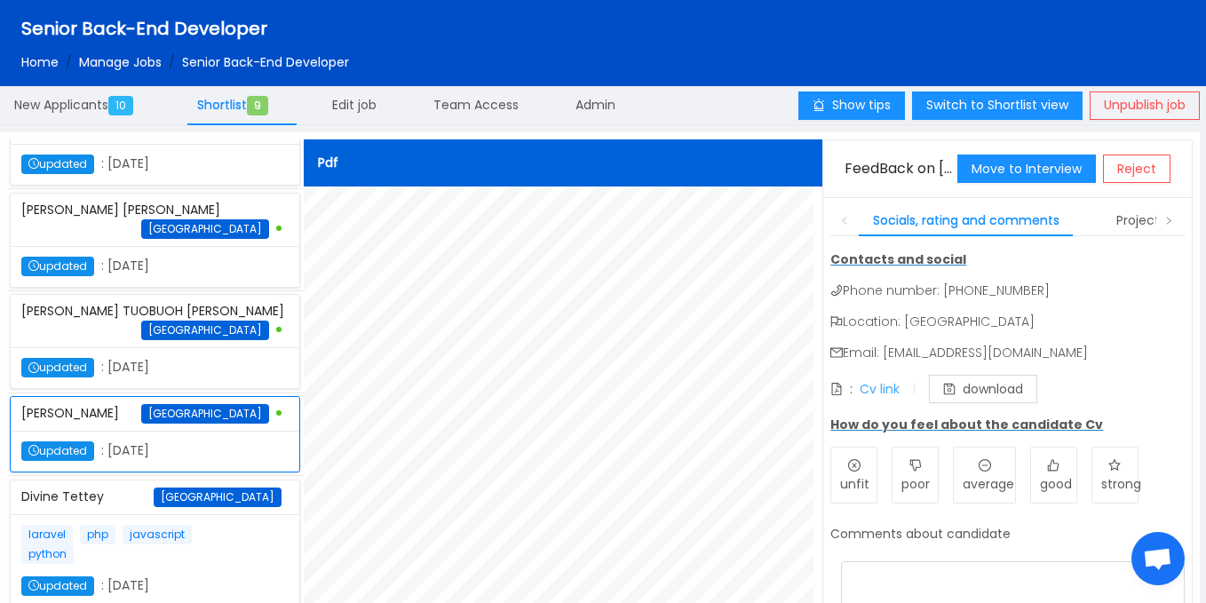
click at [877, 395] on link "Cv link" at bounding box center [880, 389] width 40 height 18
click at [239, 320] on span "SAMUEL KWESI TUOBUOH ANSAH BRIFO" at bounding box center [152, 311] width 263 height 18
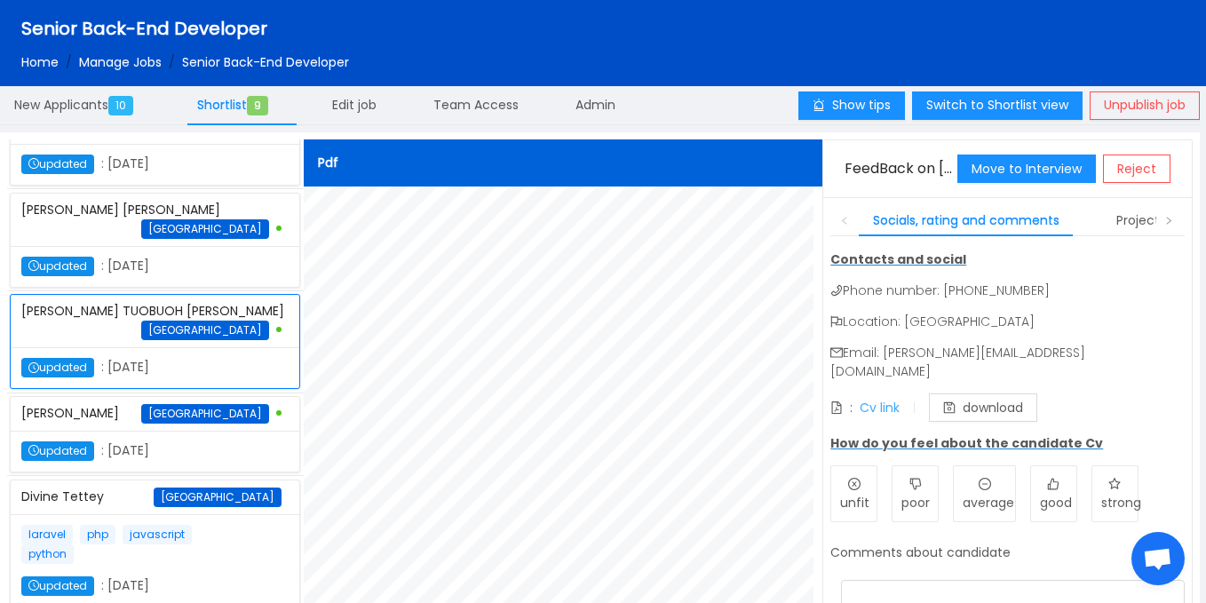
click at [875, 399] on link "Cv link" at bounding box center [880, 408] width 40 height 18
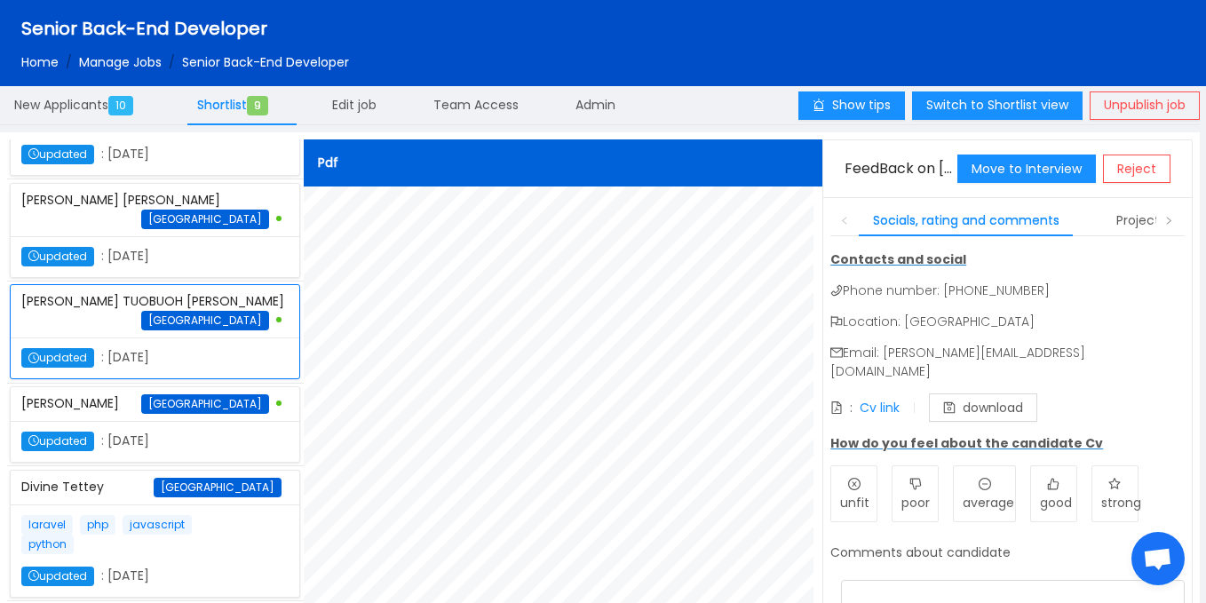
click at [175, 484] on div "Divine Tettey Ghana" at bounding box center [154, 488] width 267 height 34
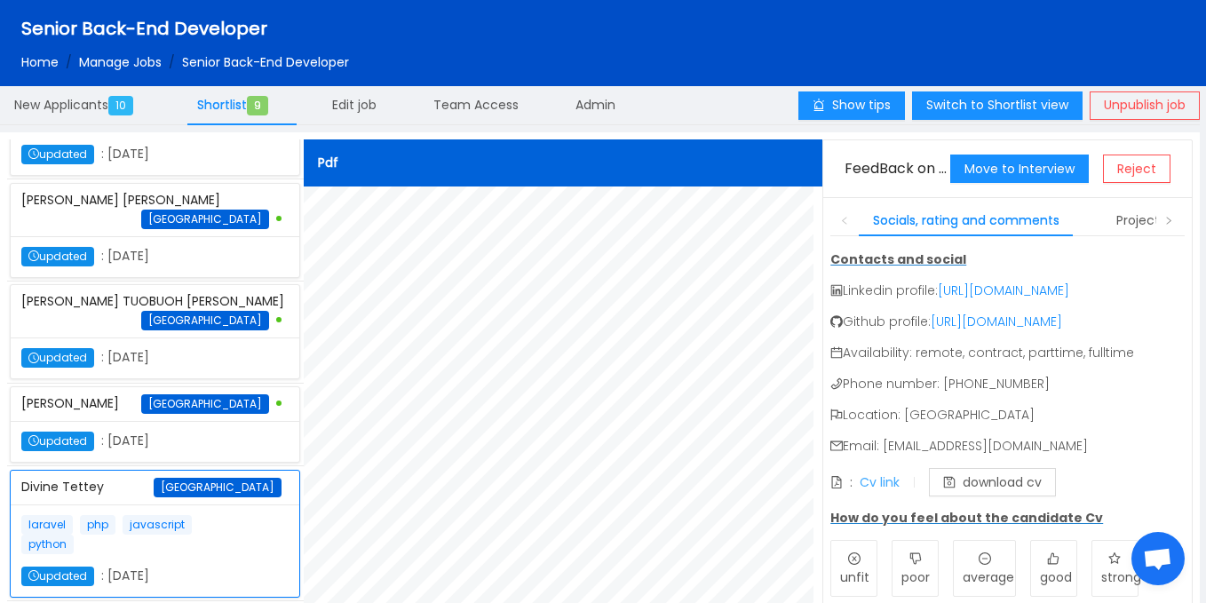
click at [878, 491] on link "Cv link" at bounding box center [880, 482] width 40 height 18
click at [80, 114] on div "New Applicants 10" at bounding box center [77, 105] width 155 height 41
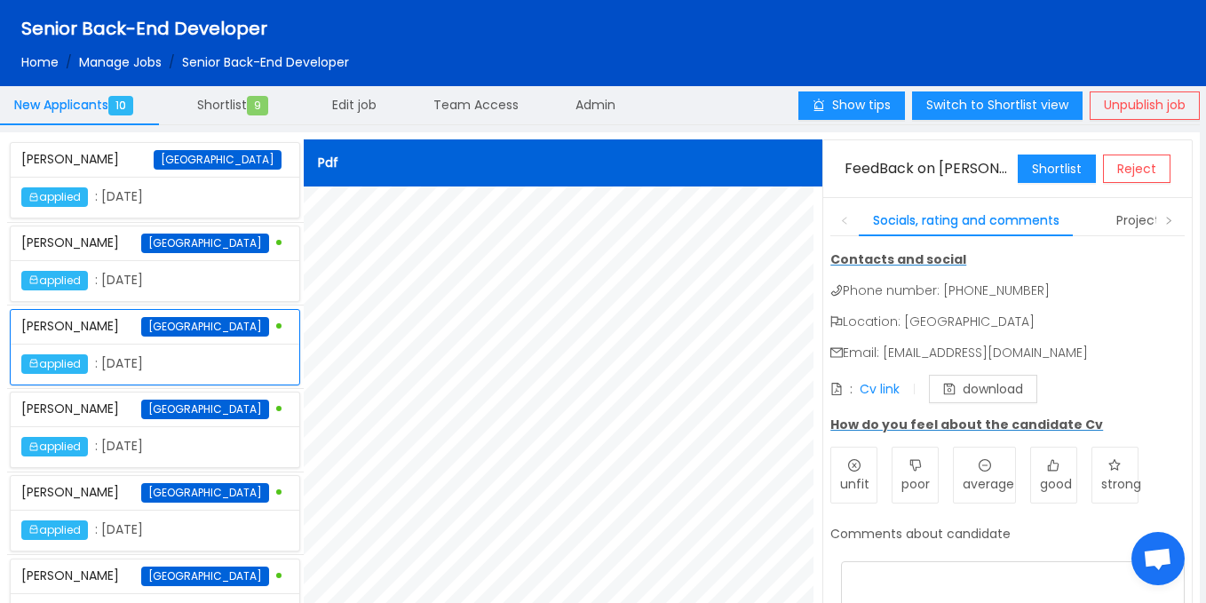
click at [198, 418] on div "SELASIE AFENYA Ghana" at bounding box center [154, 410] width 267 height 34
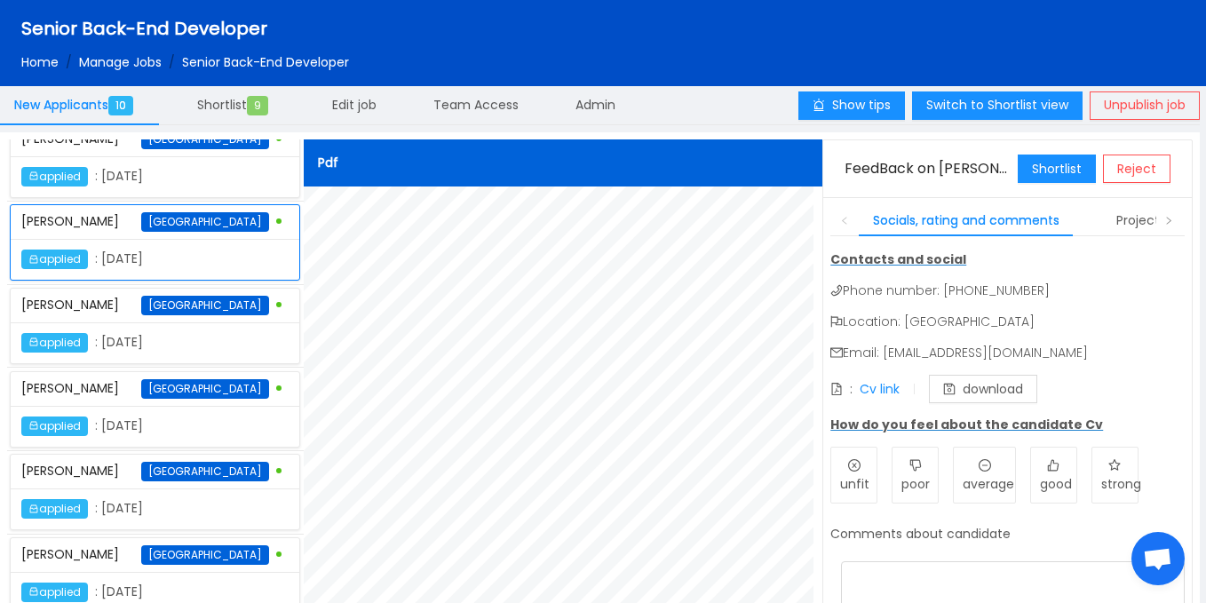
scroll to position [190, 0]
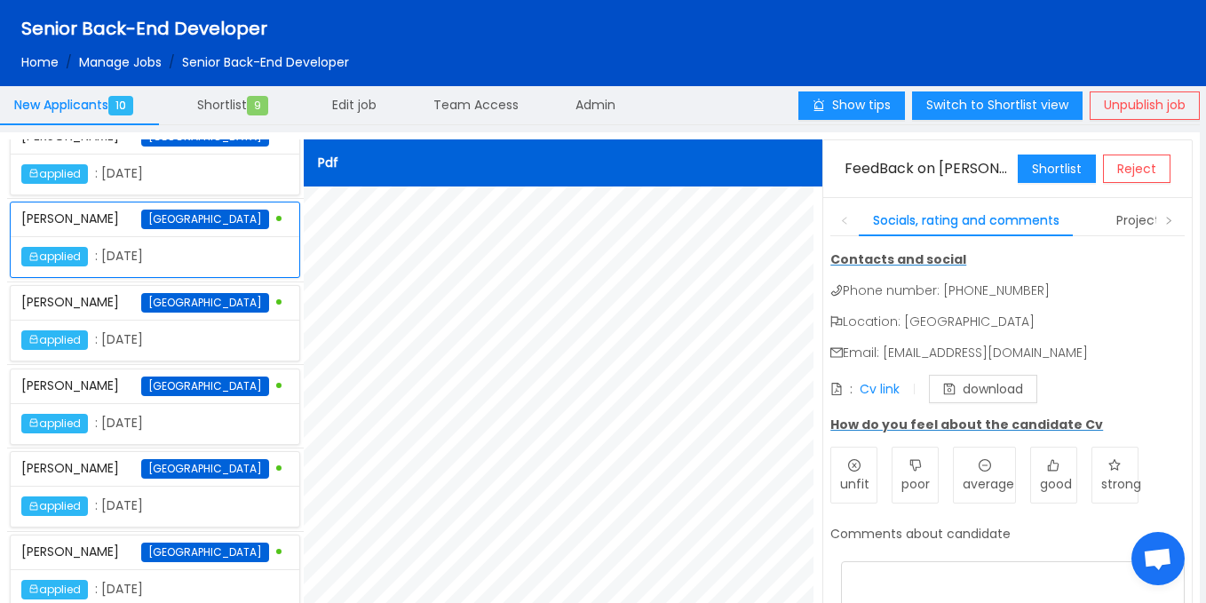
click at [254, 357] on div "applied : October 8th 2025" at bounding box center [155, 340] width 289 height 41
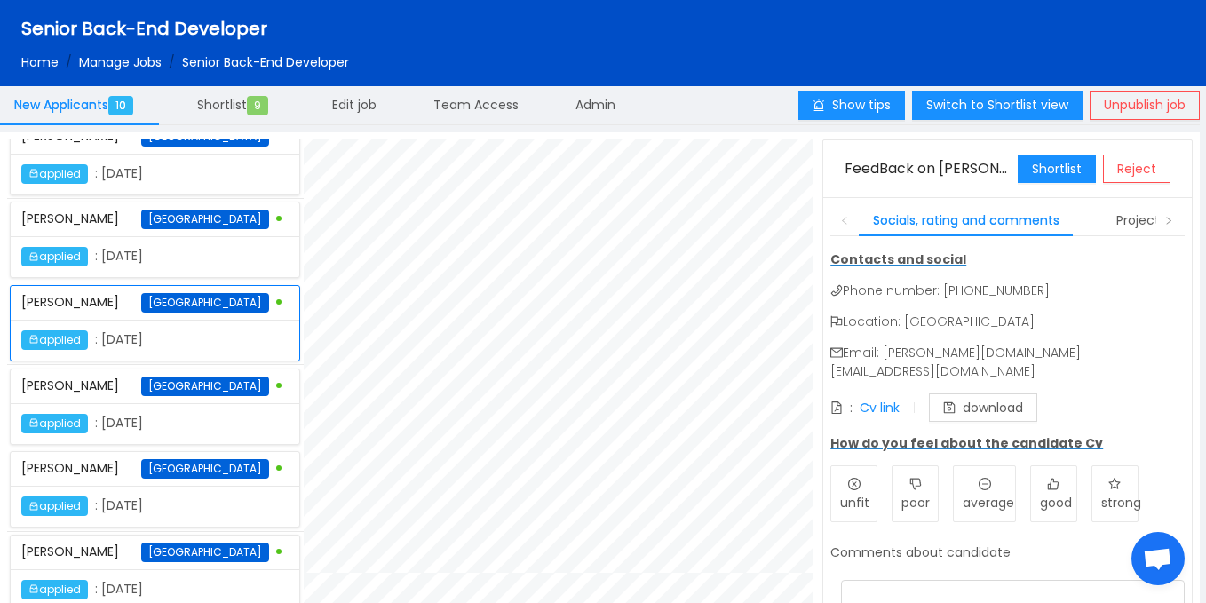
scroll to position [960, 0]
click at [155, 414] on div "applied : October 8th 2025" at bounding box center [121, 424] width 201 height 20
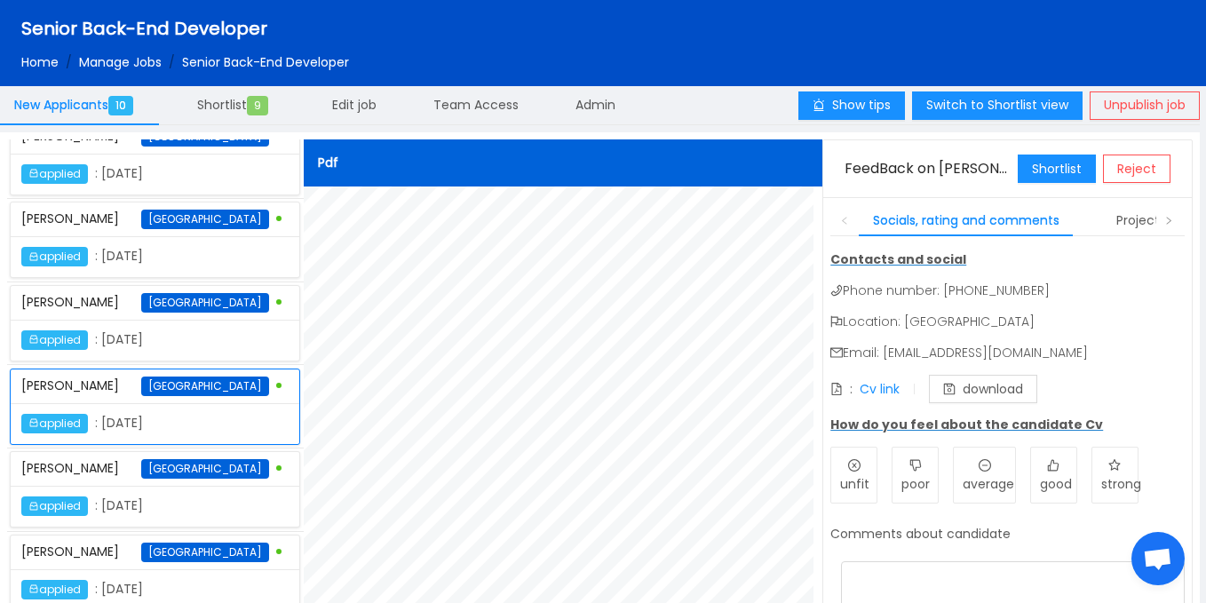
click at [175, 510] on div "applied : October 8th 2025" at bounding box center [121, 507] width 201 height 20
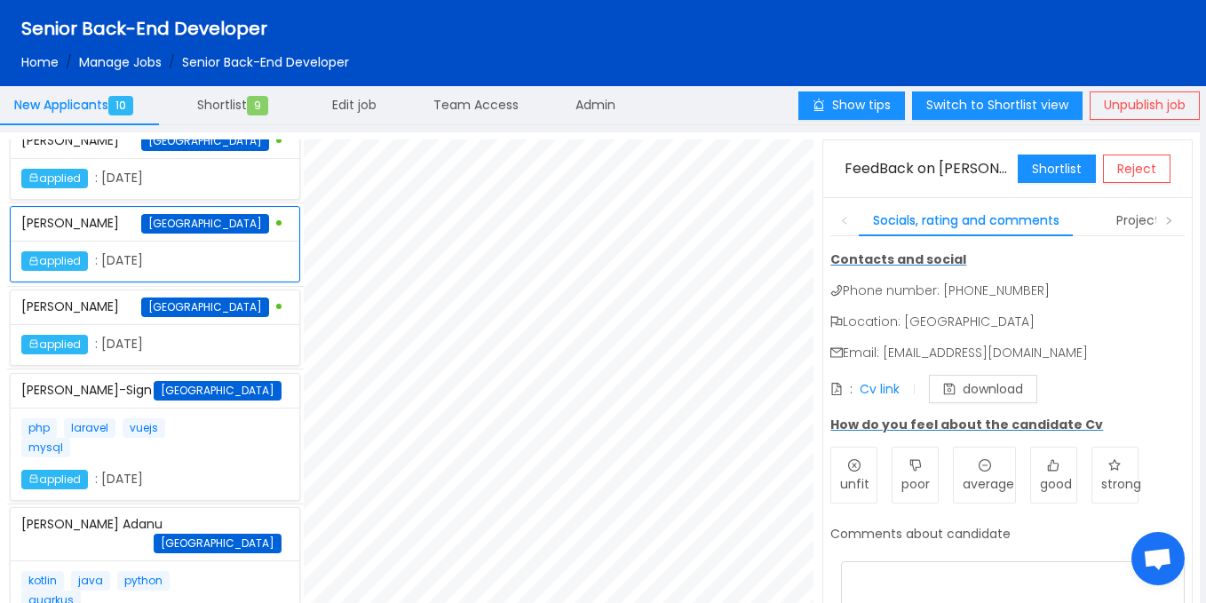
scroll to position [438, 0]
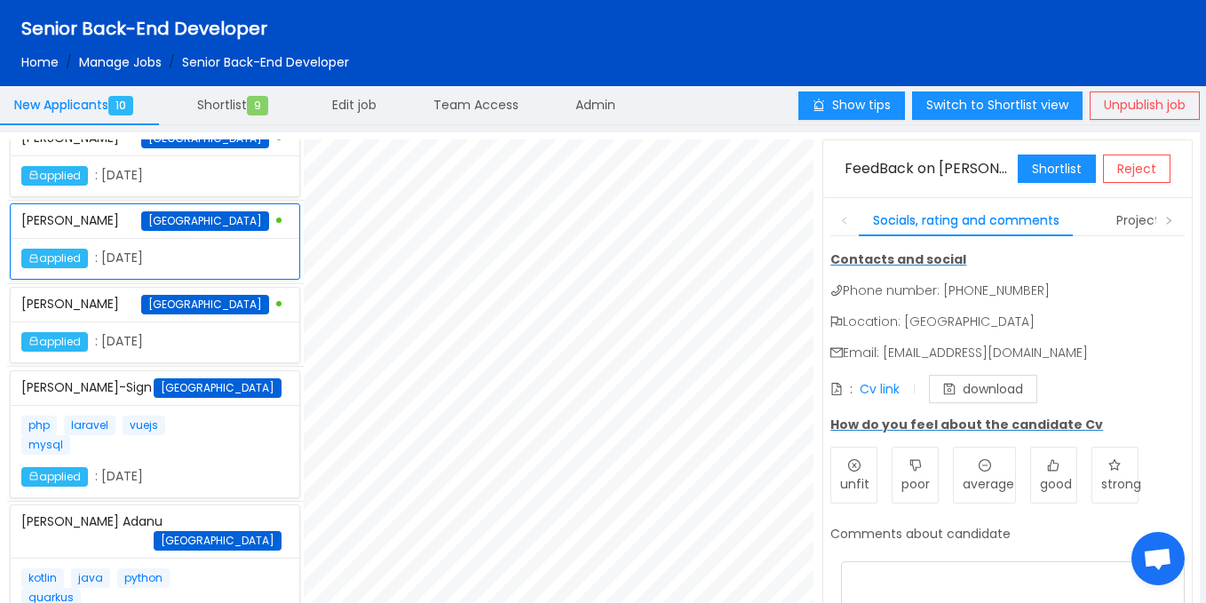
click at [213, 427] on p "php laravel vuejs mysql" at bounding box center [121, 435] width 201 height 39
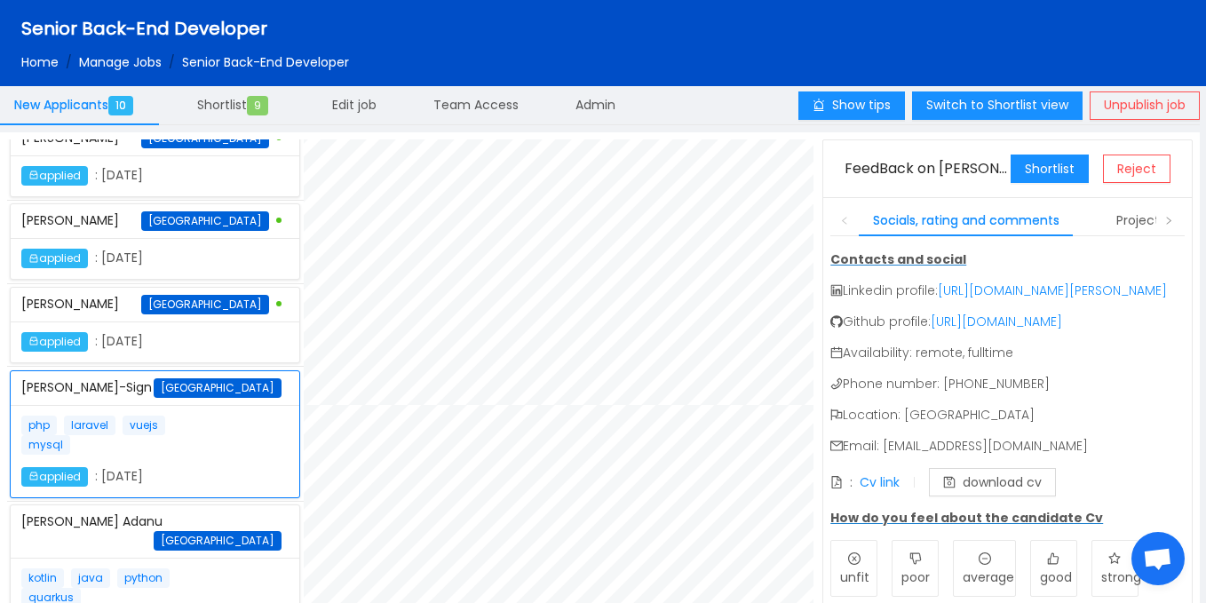
scroll to position [1361, 0]
click at [183, 558] on div "kotlin java python quarkus applied : October 9th 2025" at bounding box center [155, 604] width 289 height 92
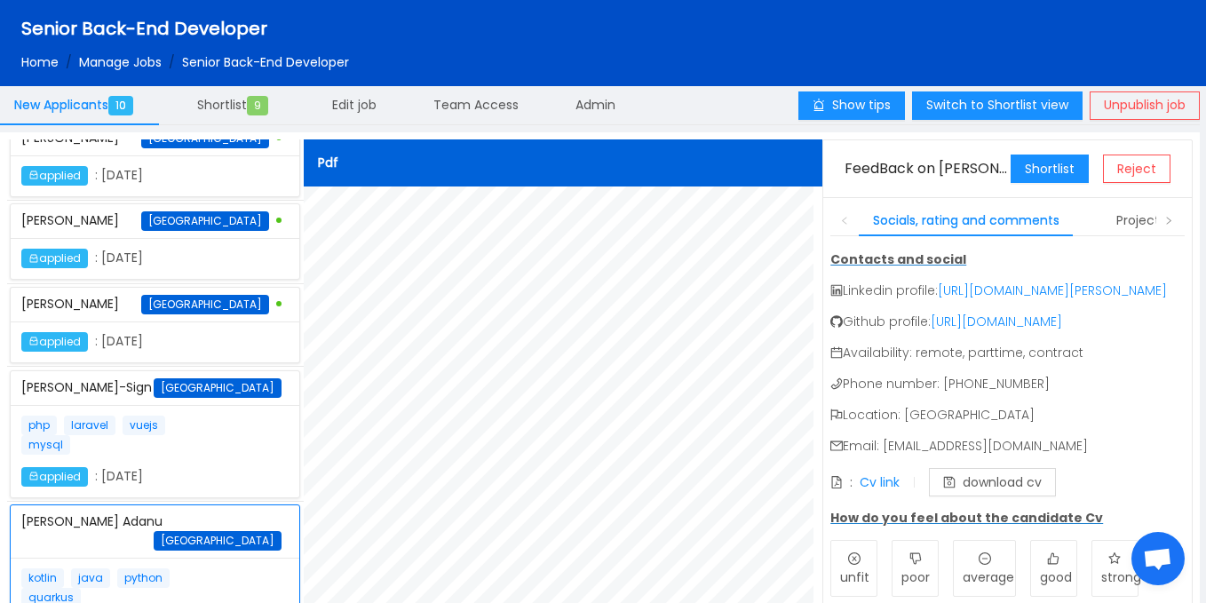
click at [236, 315] on div "Victor Atinyo Ghana" at bounding box center [154, 305] width 267 height 34
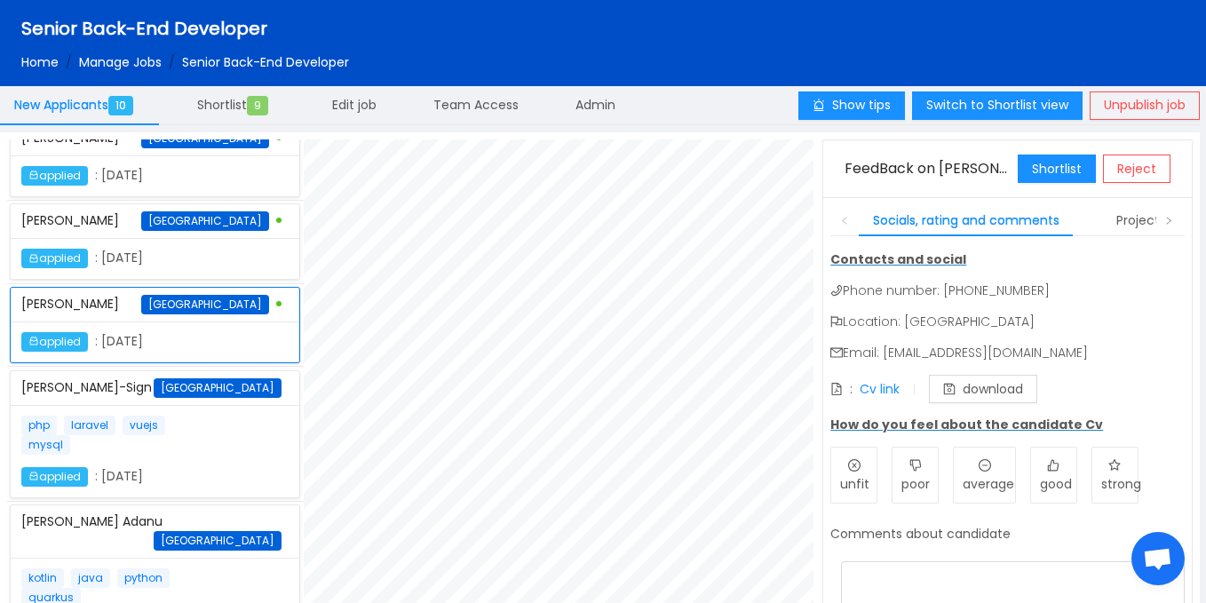
scroll to position [754, 0]
click at [245, 108] on span "Shortlist 9" at bounding box center [236, 105] width 78 height 18
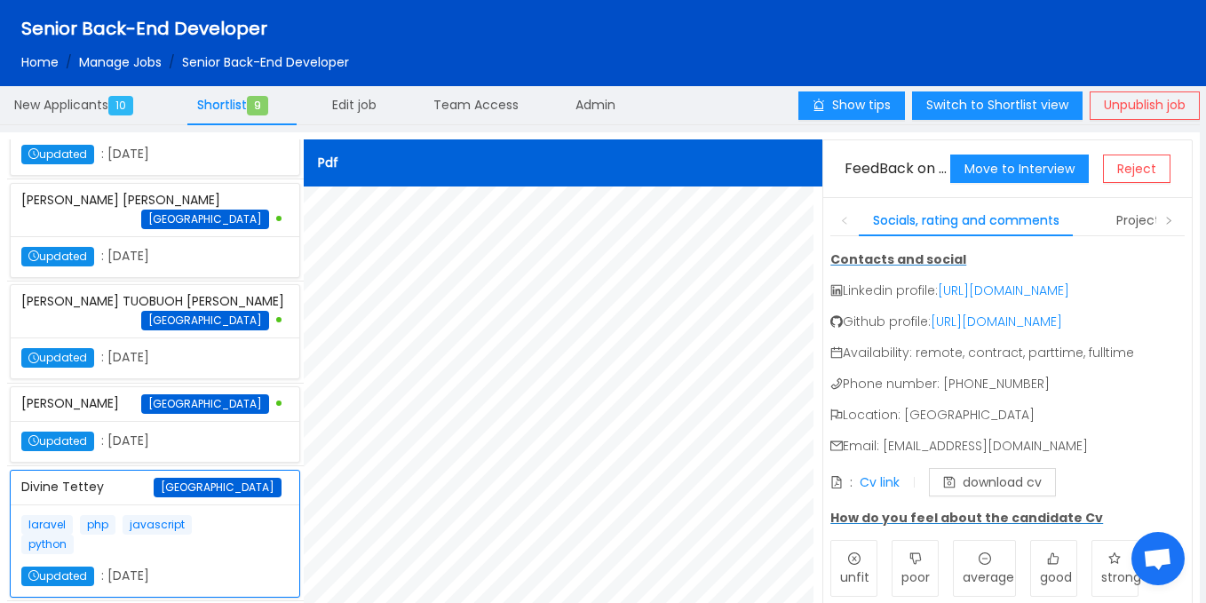
scroll to position [539, 0]
click at [205, 529] on p "laravel php javascript python" at bounding box center [121, 534] width 201 height 39
click at [182, 391] on div "JEFFREY OKPARA ADAMS Ghana" at bounding box center [154, 404] width 267 height 34
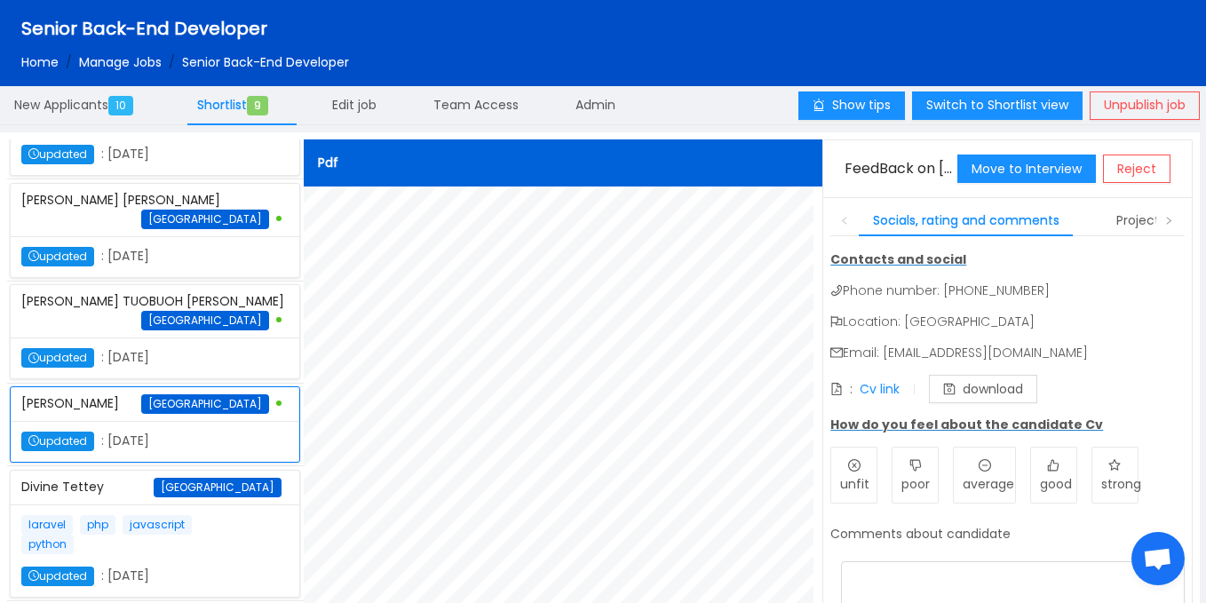
scroll to position [555, 0]
click at [180, 524] on p "laravel php javascript python" at bounding box center [121, 534] width 201 height 39
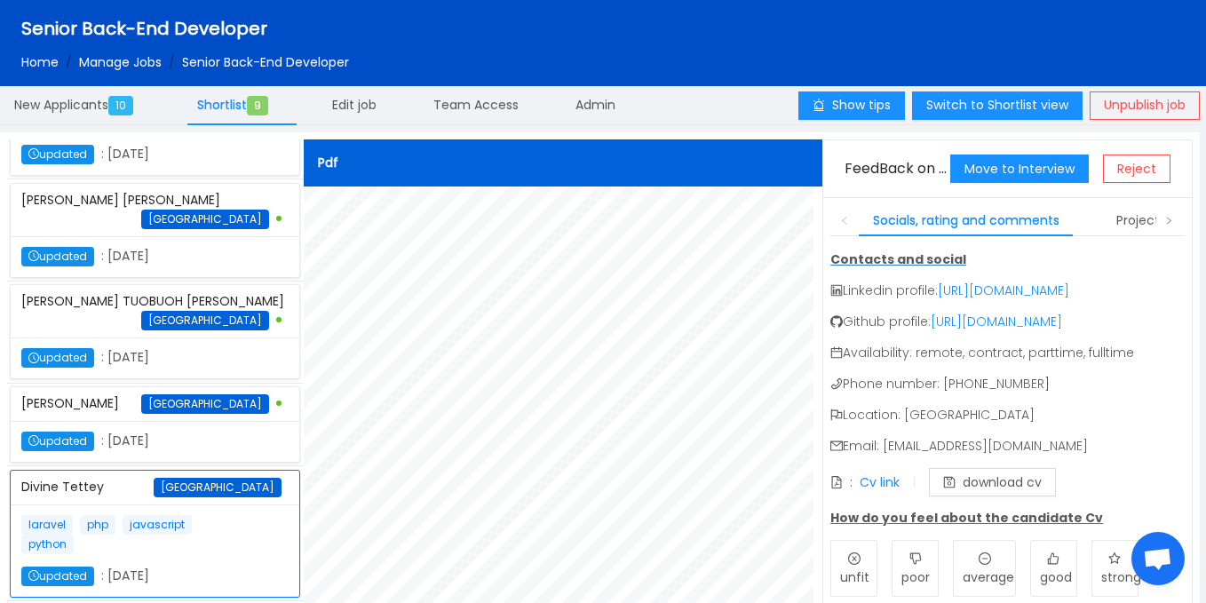
scroll to position [0, 0]
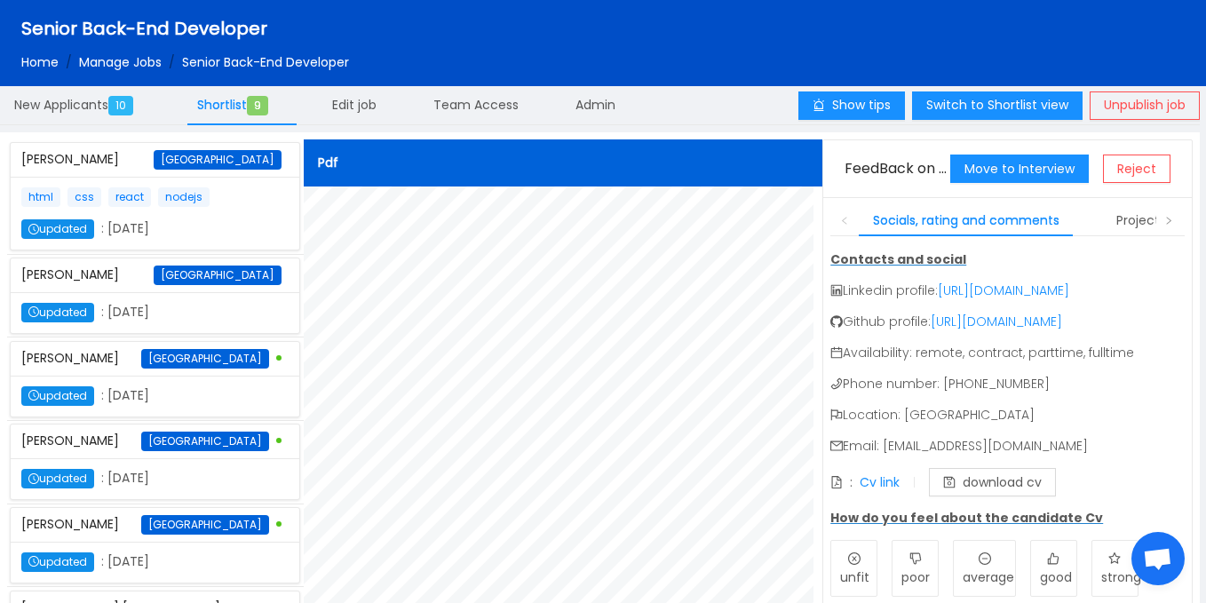
click at [230, 192] on div "html css react nodejs updated : October 9th 2025" at bounding box center [154, 213] width 267 height 52
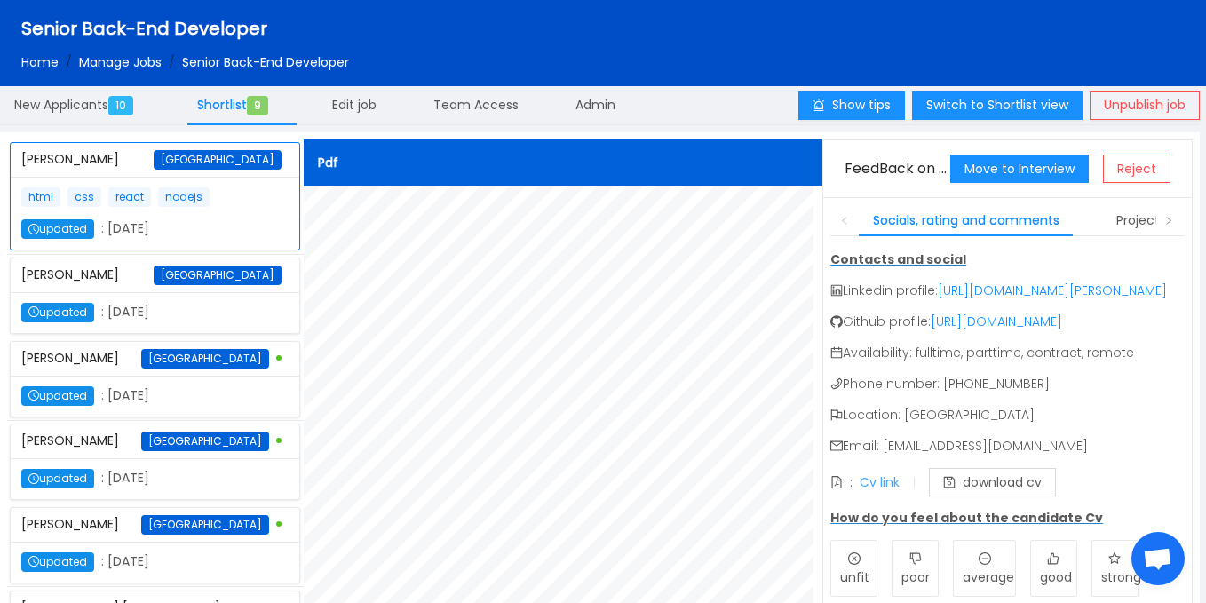
click at [875, 491] on link "Cv link" at bounding box center [880, 482] width 40 height 18
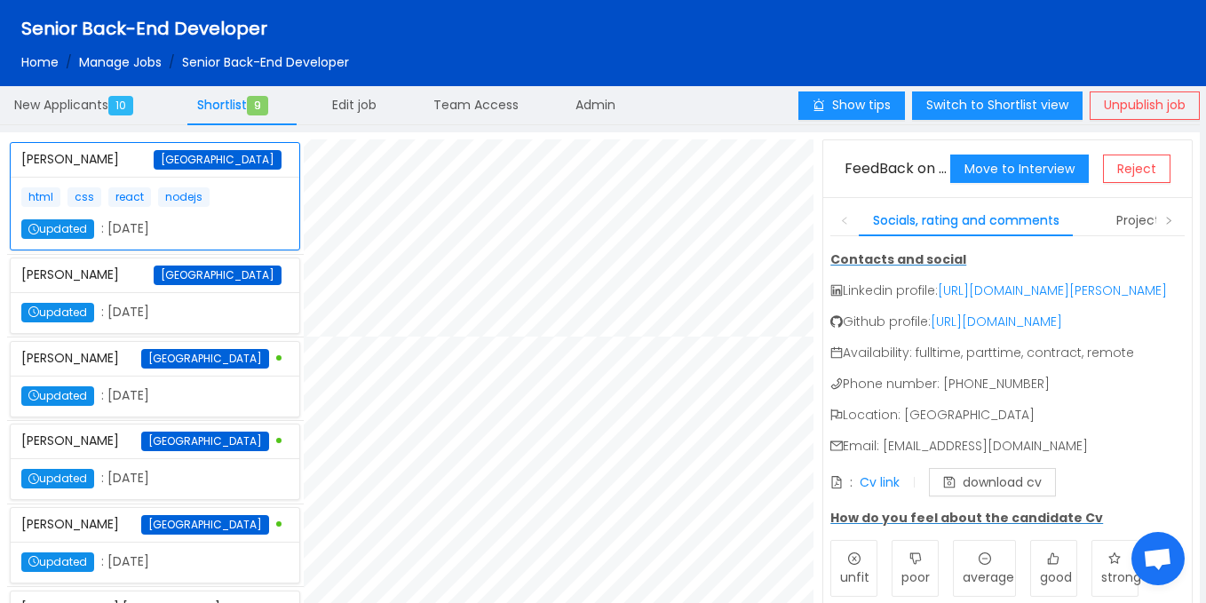
scroll to position [516, 0]
click at [176, 322] on div "updated : October 9th 2025" at bounding box center [121, 313] width 201 height 20
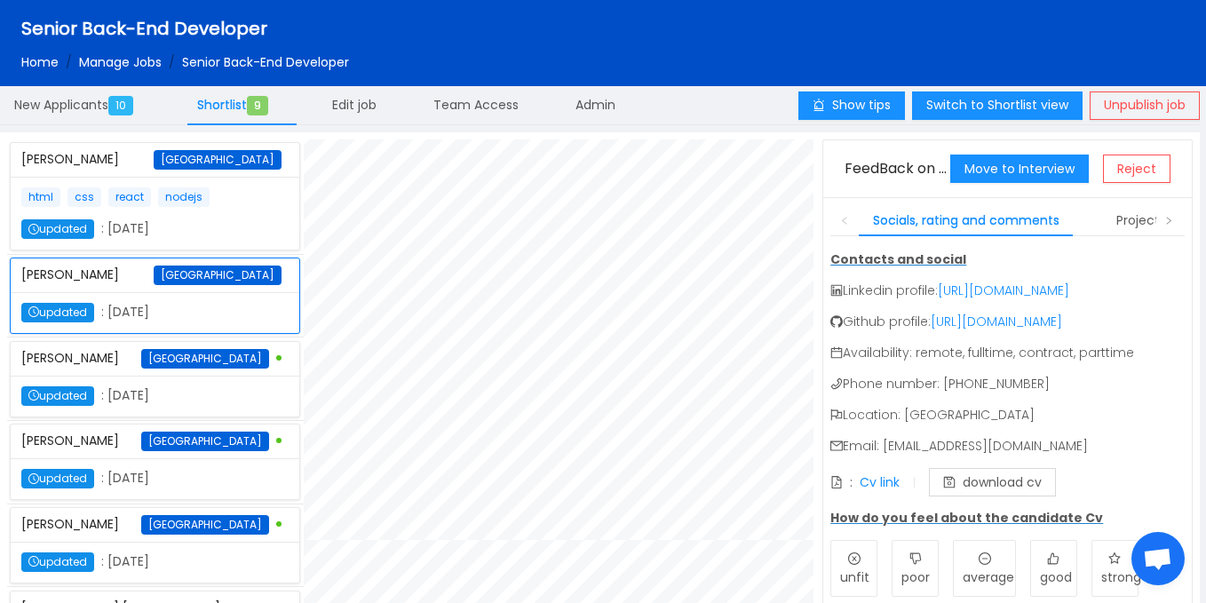
scroll to position [982, 0]
click at [882, 491] on link "Cv link" at bounding box center [880, 482] width 40 height 18
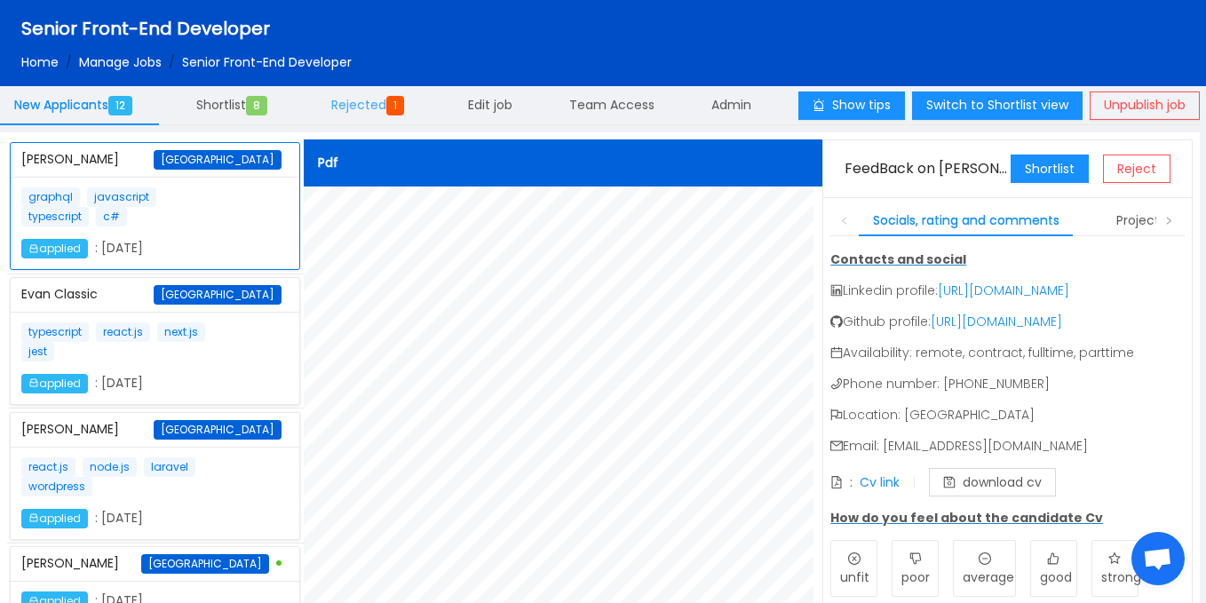
click at [386, 120] on div "Rejected 1" at bounding box center [371, 105] width 108 height 41
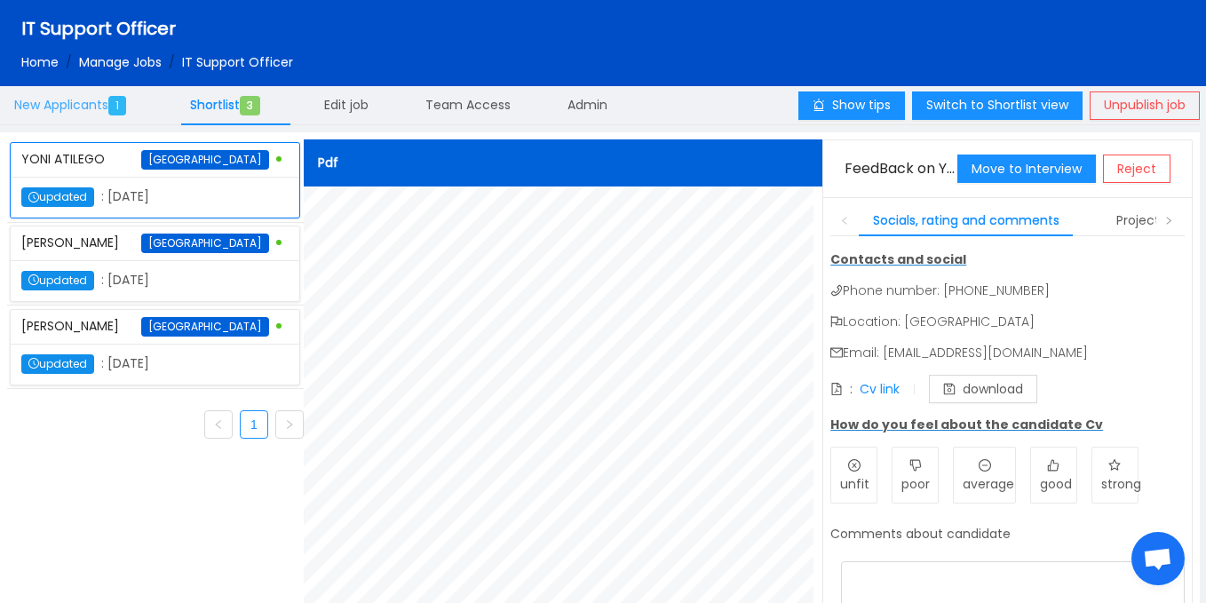
click at [105, 119] on div "New Applicants 1" at bounding box center [73, 105] width 147 height 41
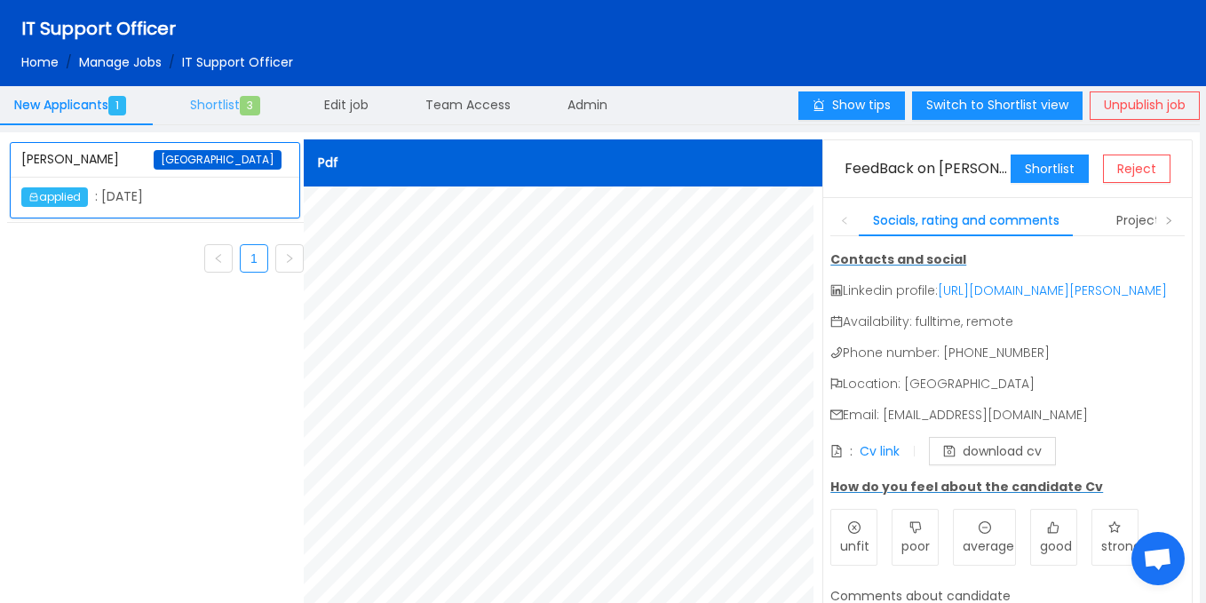
click at [256, 103] on span "3" at bounding box center [250, 106] width 20 height 20
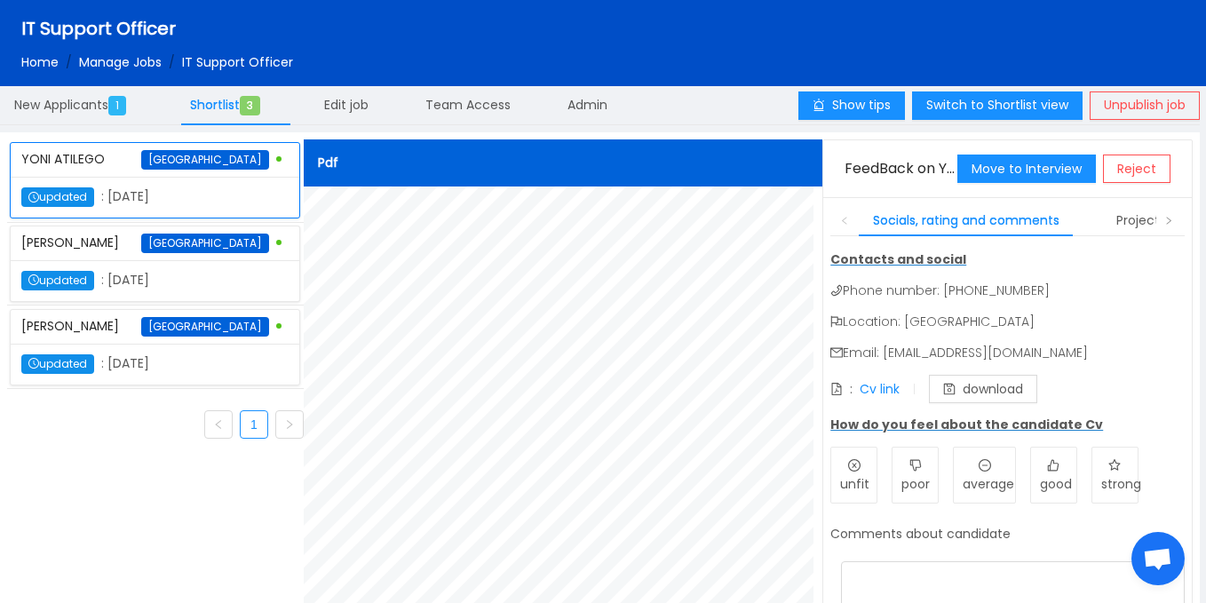
click at [139, 256] on div "[PERSON_NAME] [GEOGRAPHIC_DATA]" at bounding box center [154, 244] width 267 height 34
click at [184, 344] on div "[PERSON_NAME] [GEOGRAPHIC_DATA]" at bounding box center [154, 327] width 267 height 34
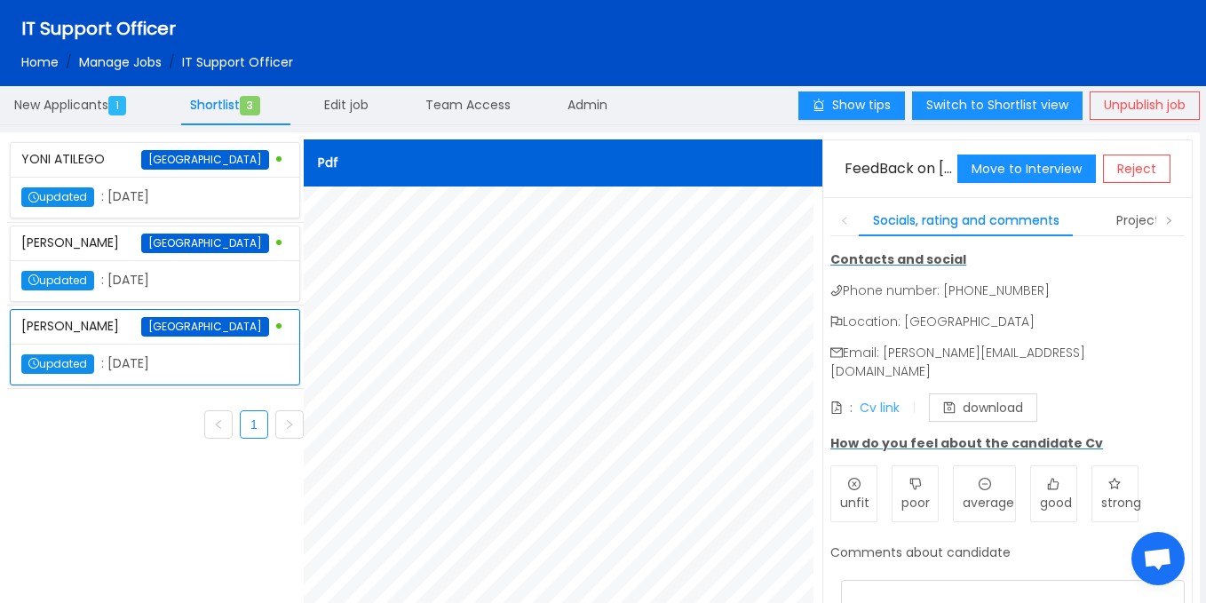
click at [871, 399] on link "Cv link" at bounding box center [880, 408] width 40 height 18
click at [219, 279] on div "updated : [DATE]" at bounding box center [155, 280] width 289 height 41
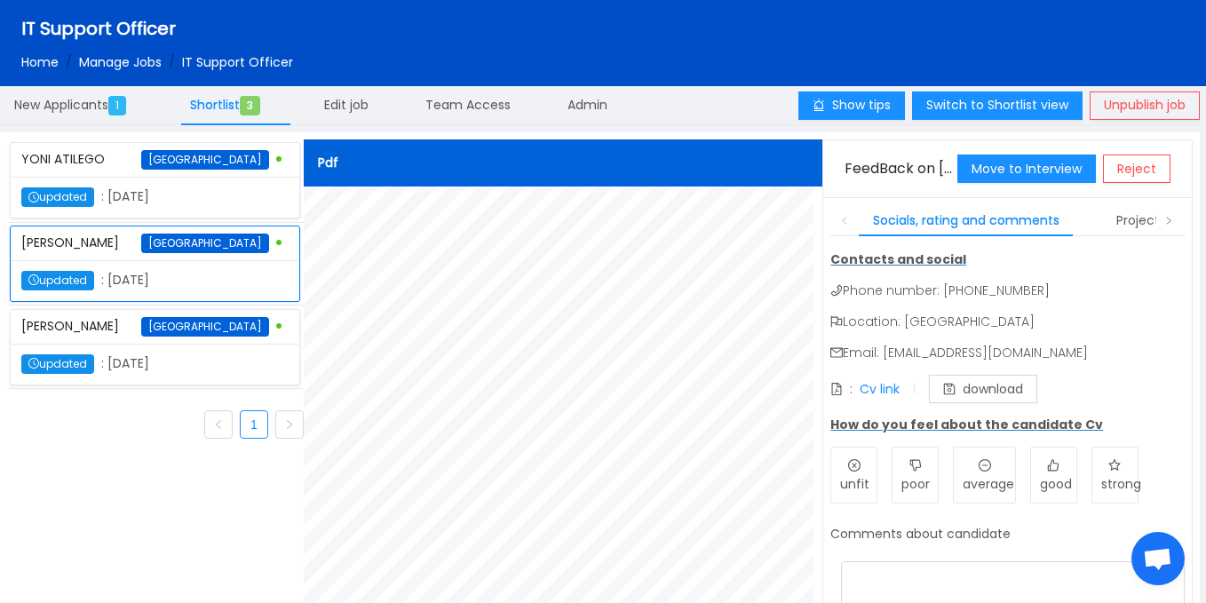
click at [904, 388] on div ": Cv link download" at bounding box center [934, 389] width 207 height 28
click at [887, 391] on link "Cv link" at bounding box center [880, 389] width 40 height 18
click at [222, 187] on div at bounding box center [255, 187] width 67 height 1
click at [888, 394] on link "Cv link" at bounding box center [880, 389] width 40 height 18
